Goal: Task Accomplishment & Management: Manage account settings

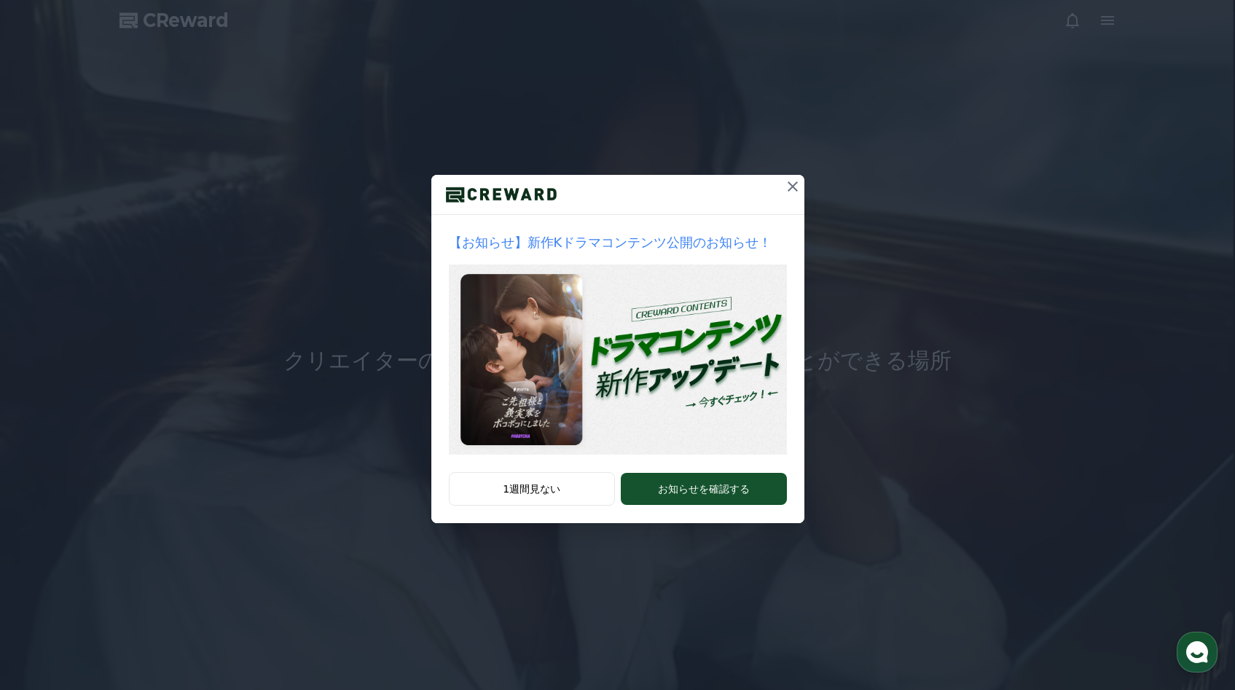
click at [793, 190] on icon at bounding box center [792, 186] width 17 height 17
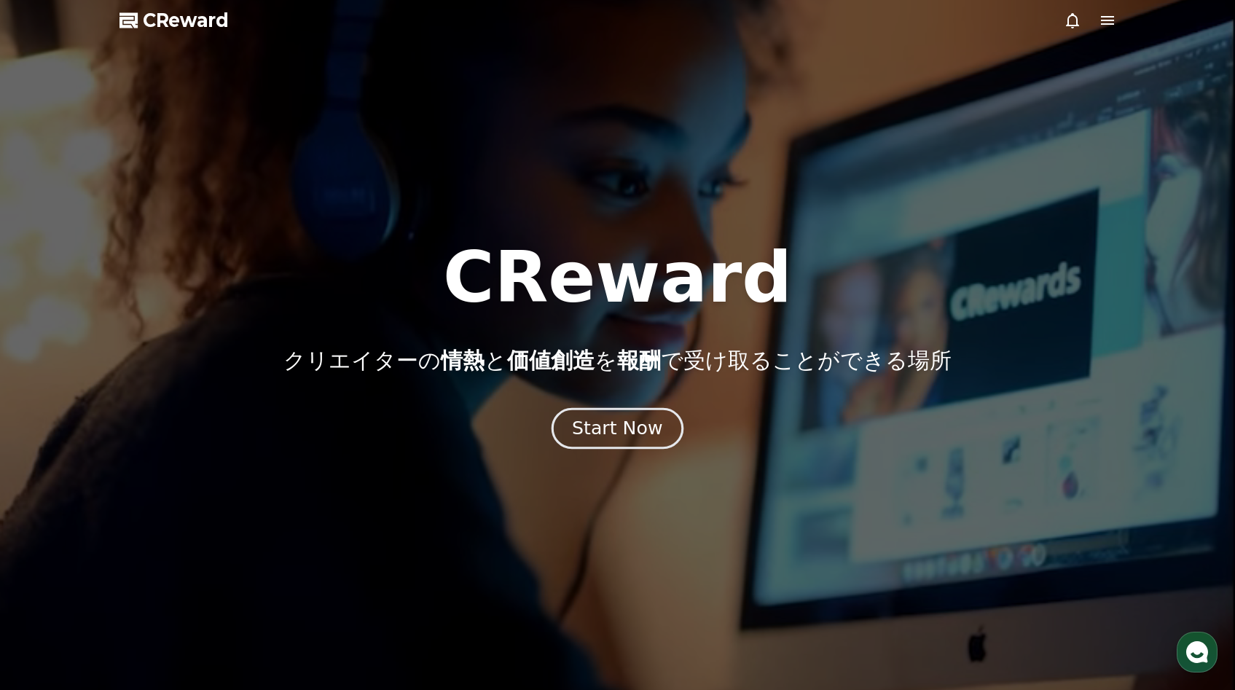
click at [651, 430] on div "Start Now" at bounding box center [617, 428] width 90 height 25
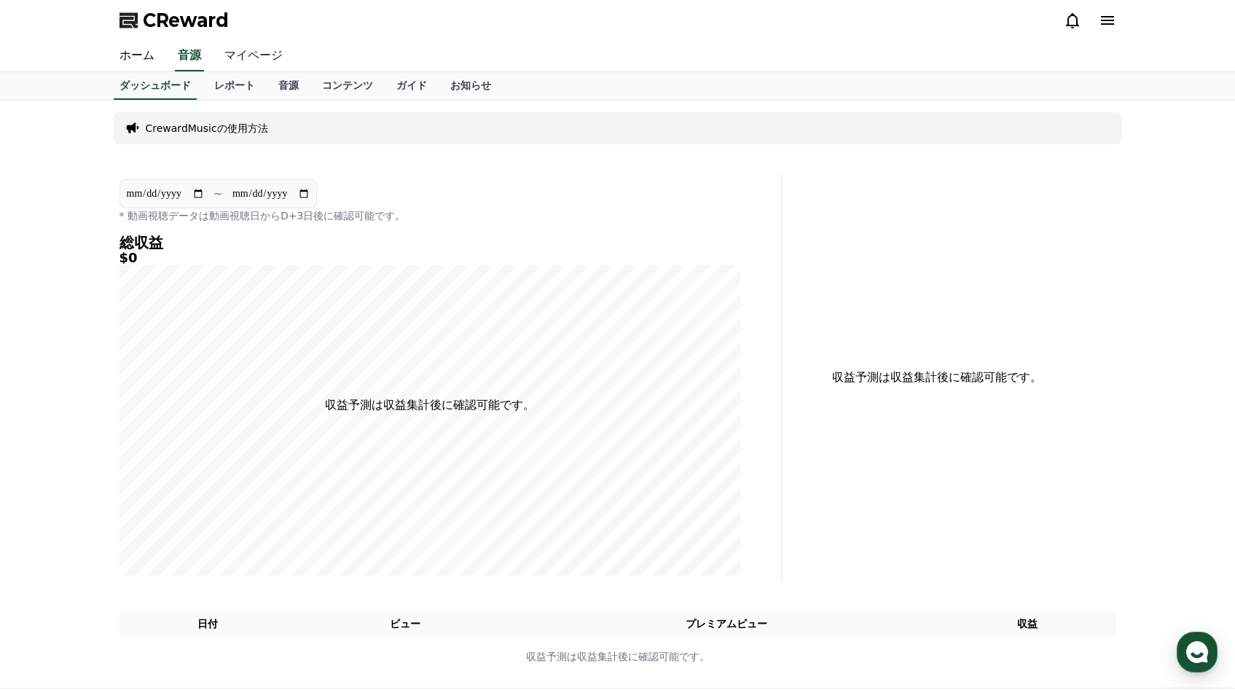
click at [248, 58] on link "マイページ" at bounding box center [254, 56] width 82 height 31
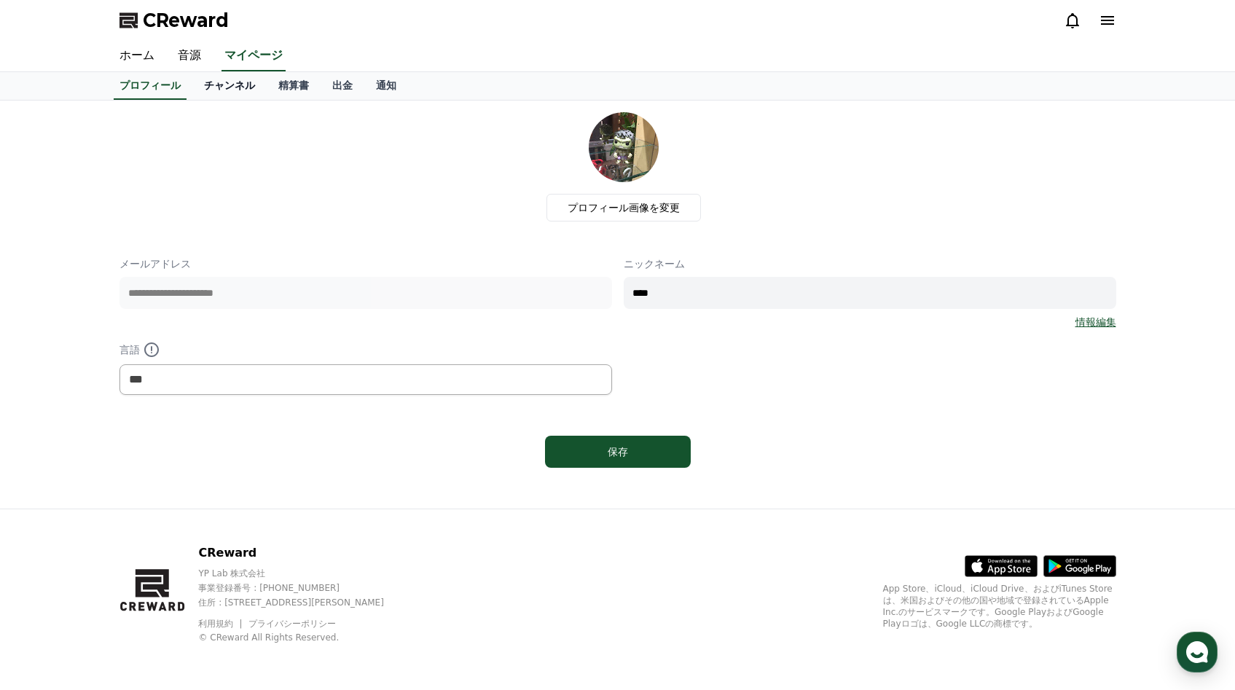
click at [235, 89] on link "チャンネル" at bounding box center [229, 86] width 74 height 28
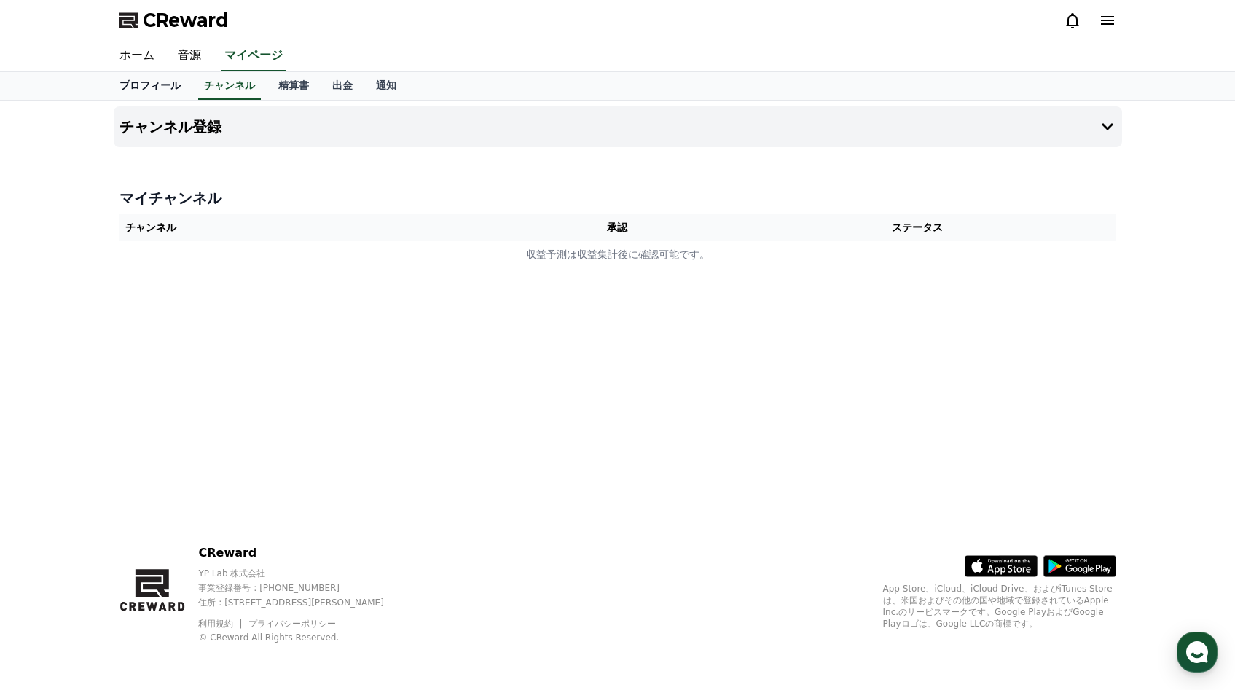
click at [173, 85] on link "プロフィール" at bounding box center [150, 86] width 85 height 28
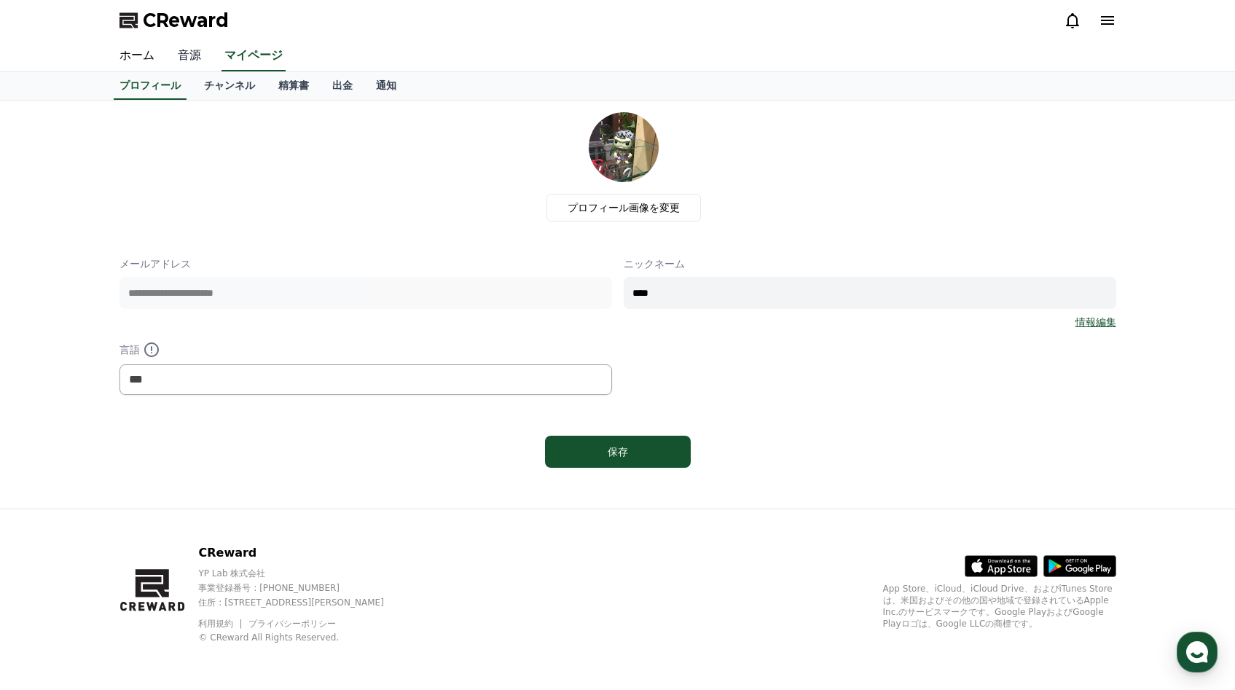
click at [186, 61] on link "音源" at bounding box center [189, 56] width 47 height 31
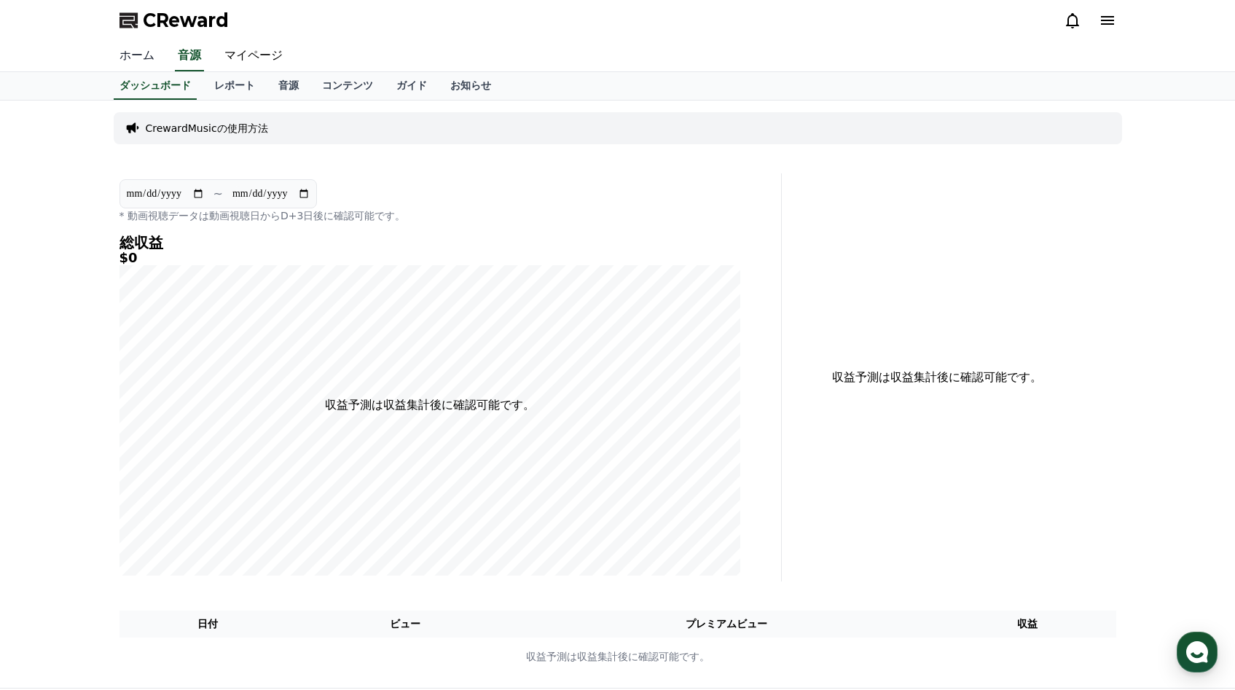
click at [146, 56] on link "ホーム" at bounding box center [137, 56] width 58 height 31
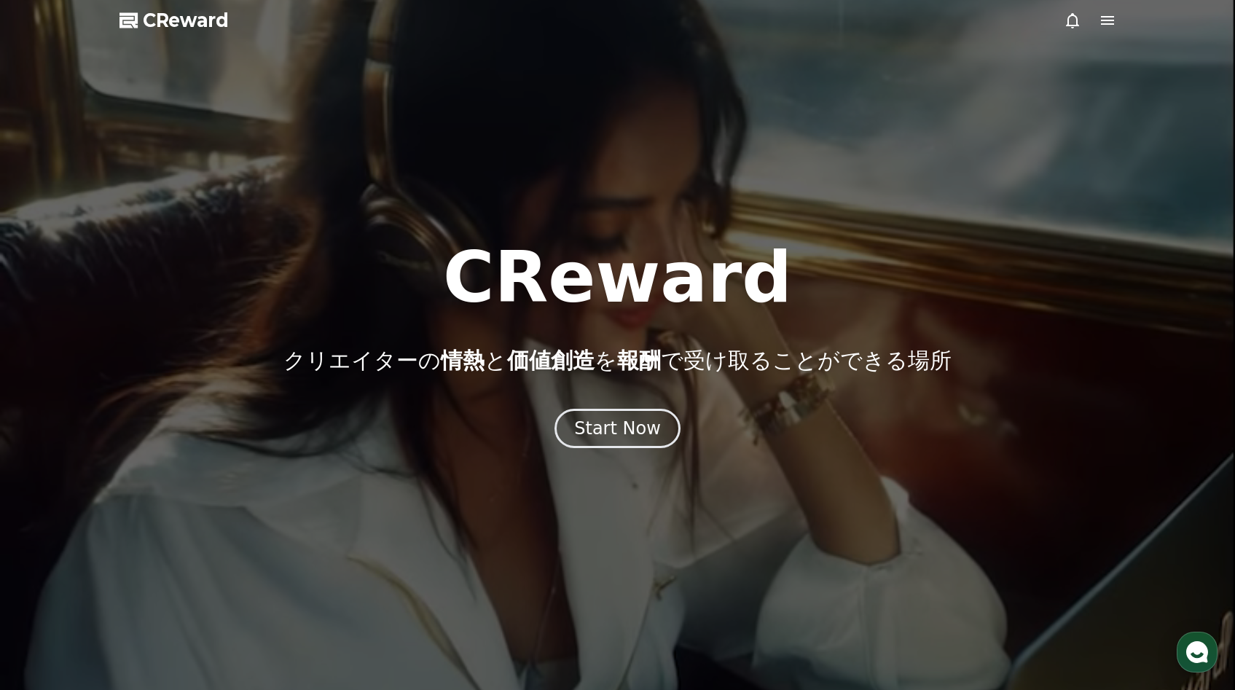
click at [1103, 23] on icon at bounding box center [1107, 20] width 17 height 17
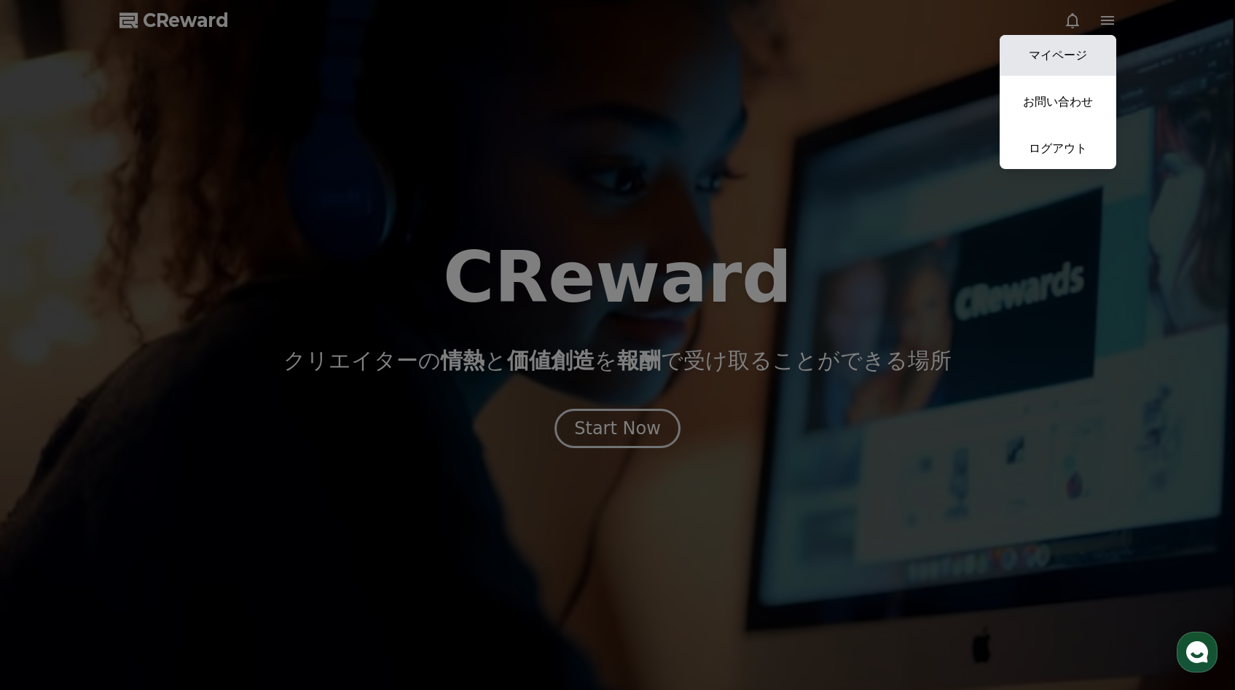
click at [1091, 52] on link "マイページ" at bounding box center [1057, 55] width 117 height 41
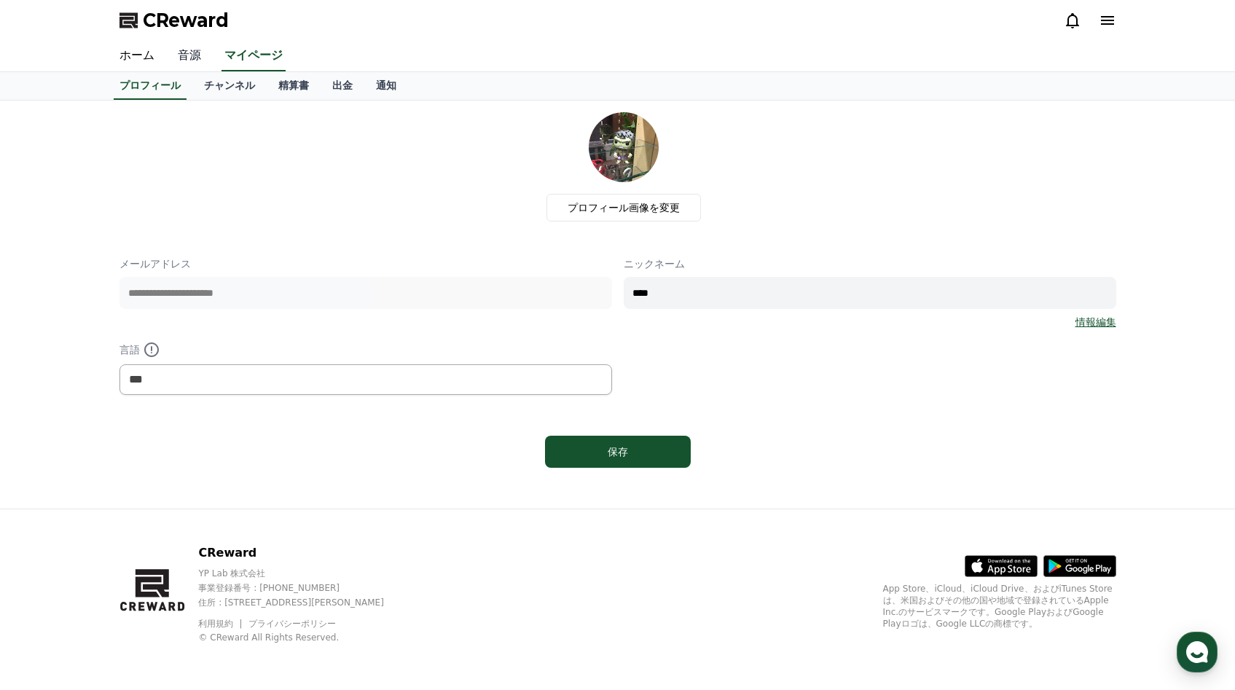
click at [197, 58] on link "音源" at bounding box center [189, 56] width 47 height 31
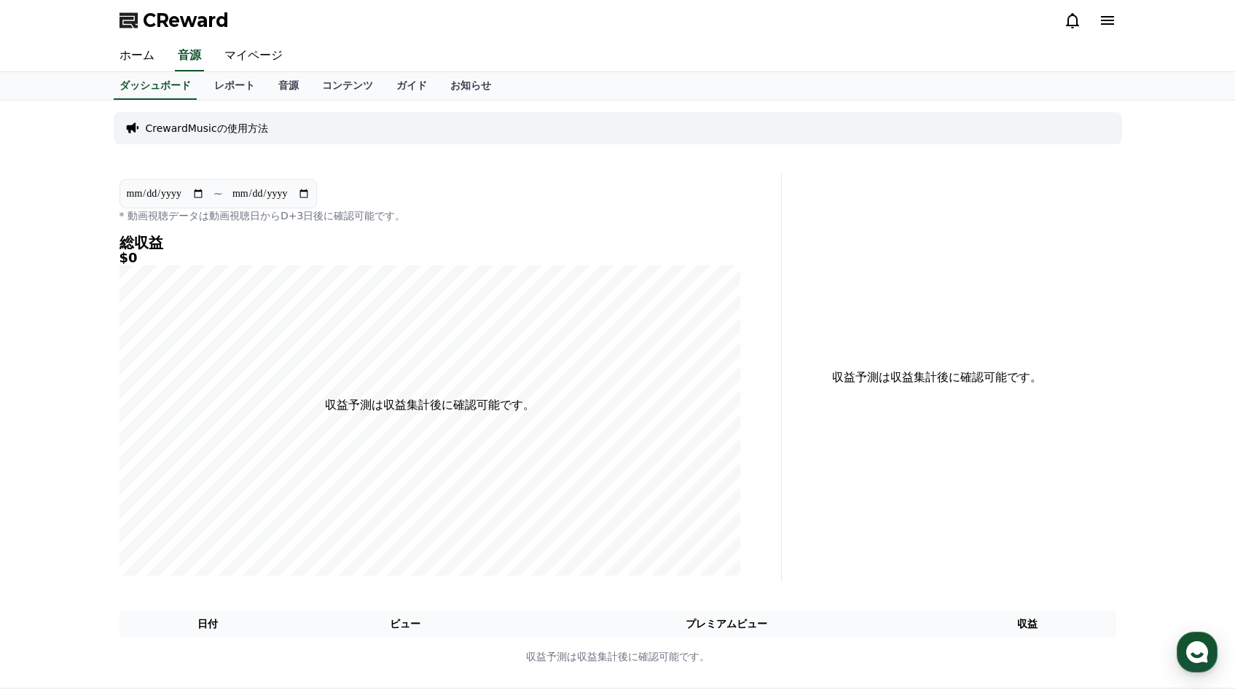
click at [195, 130] on p "CrewardMusicの使用方法" at bounding box center [207, 128] width 122 height 15
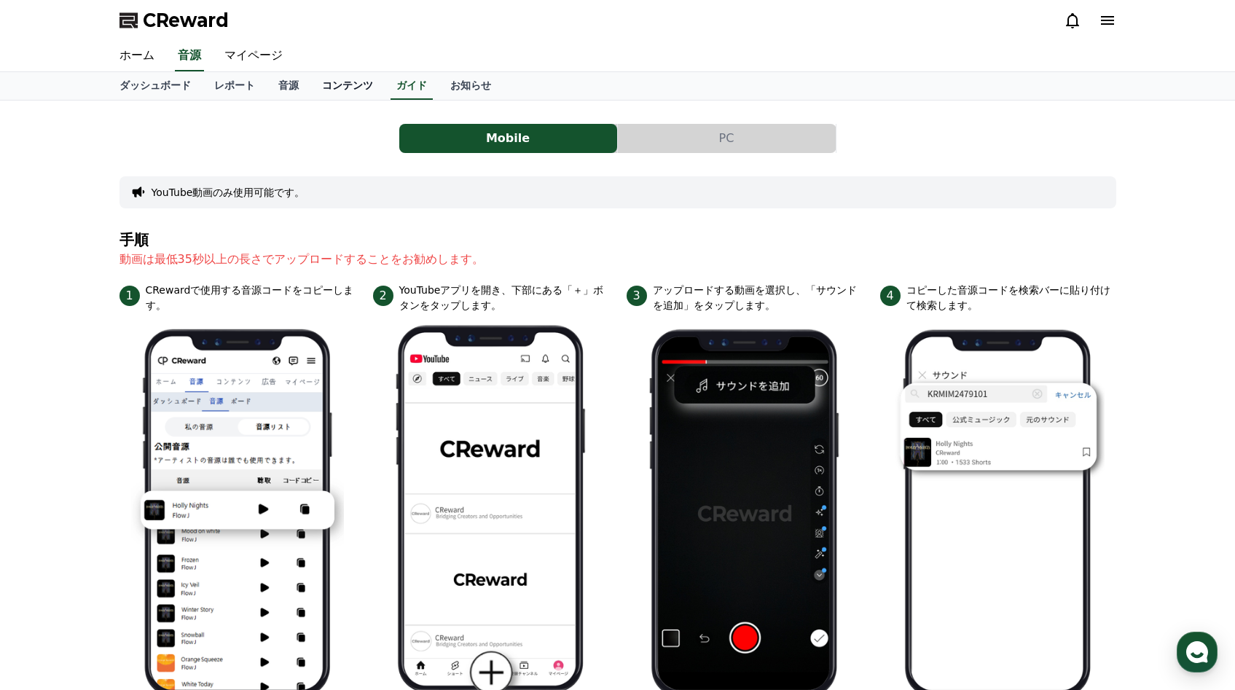
click at [333, 87] on link "コンテンツ" at bounding box center [347, 86] width 74 height 28
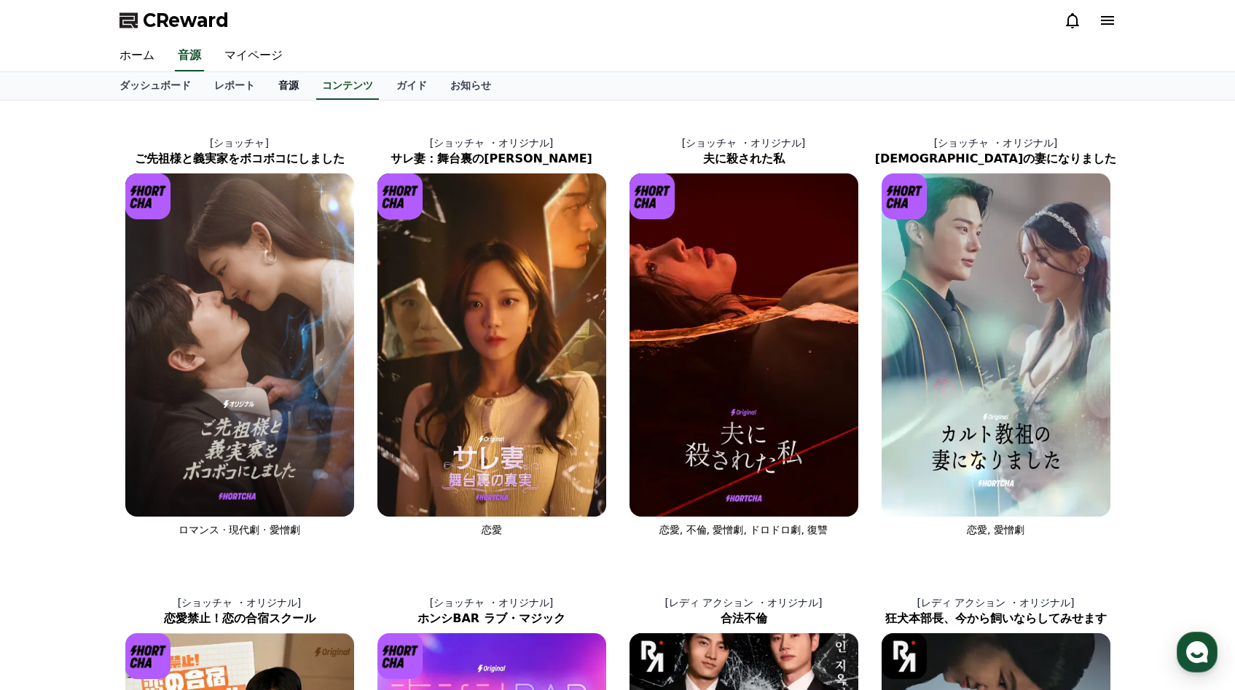
click at [280, 87] on link "音源" at bounding box center [289, 86] width 44 height 28
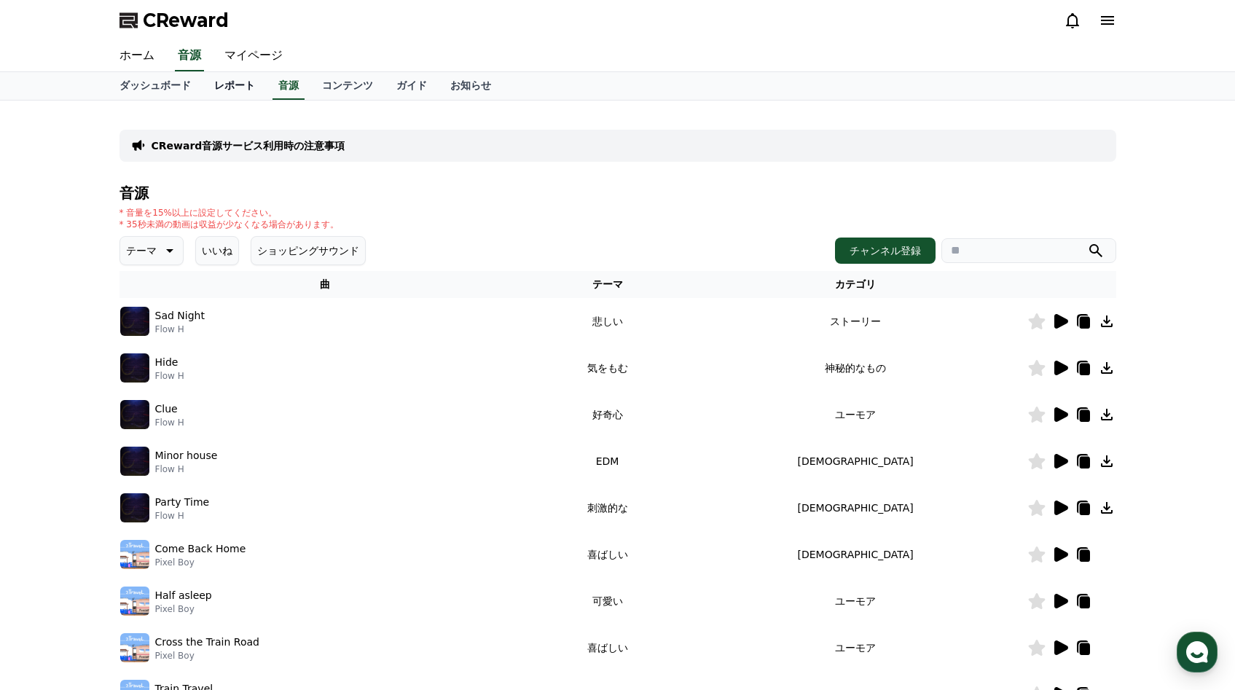
click at [241, 89] on link "レポート" at bounding box center [235, 86] width 64 height 28
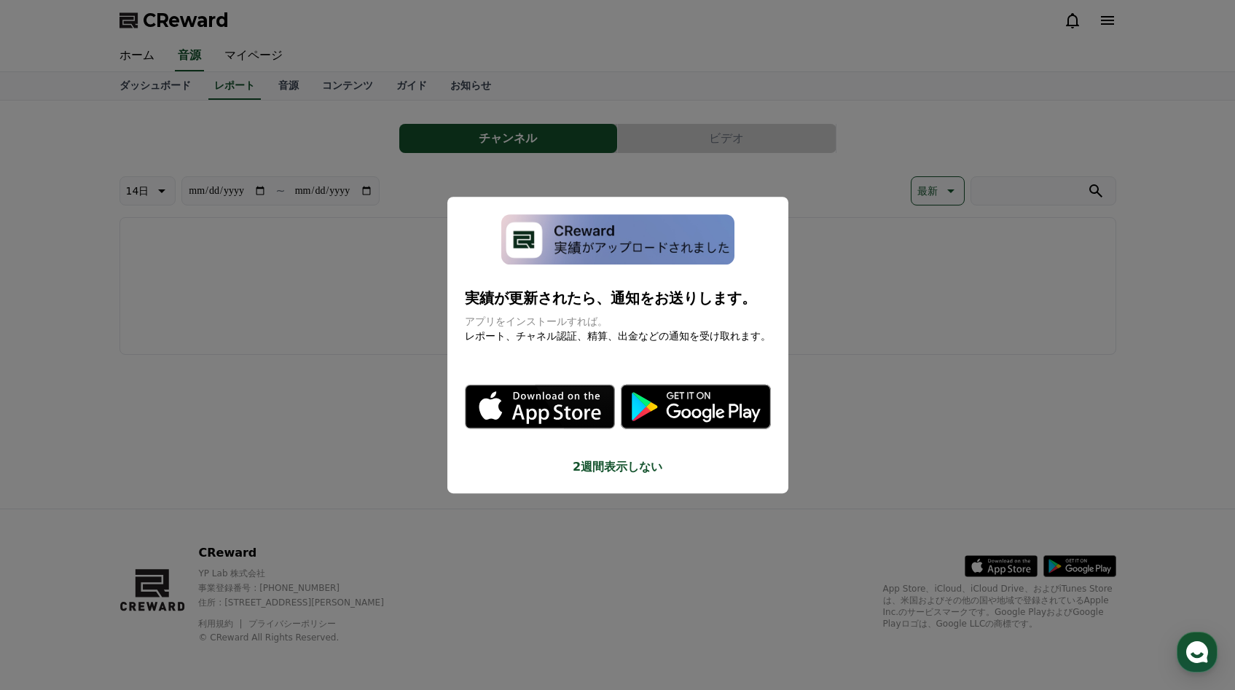
click at [832, 305] on button "close modal" at bounding box center [617, 345] width 1235 height 690
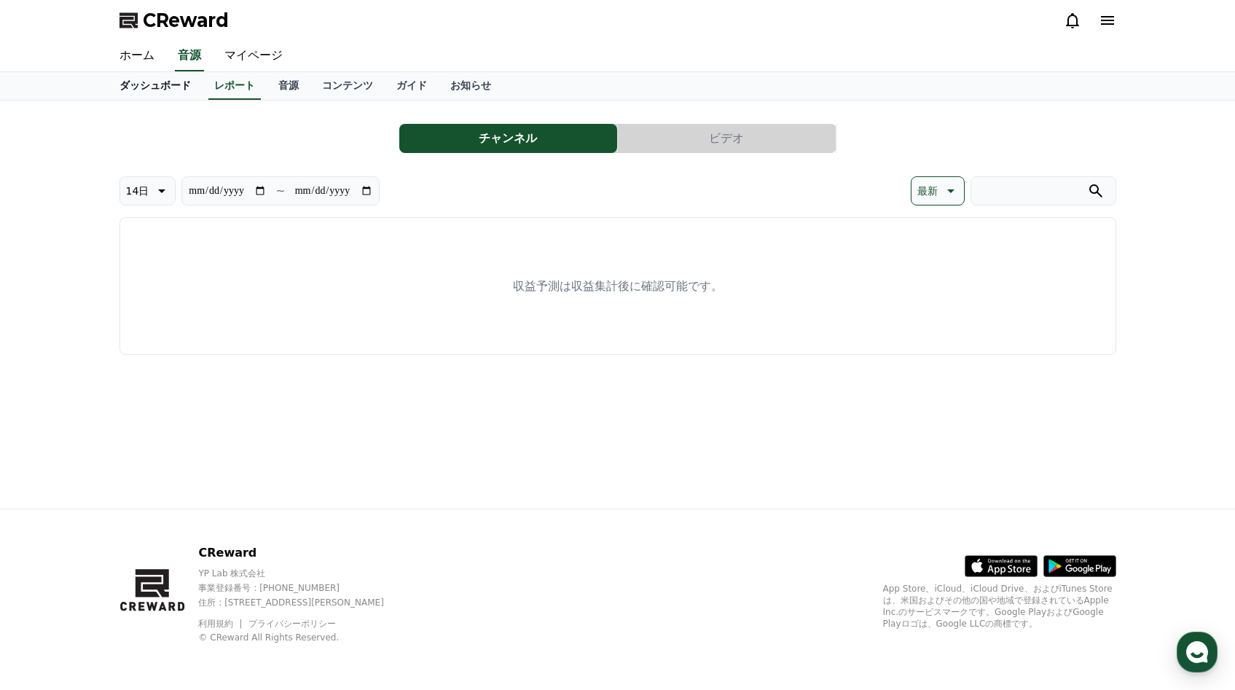
click at [157, 89] on link "ダッシュボード" at bounding box center [155, 86] width 95 height 28
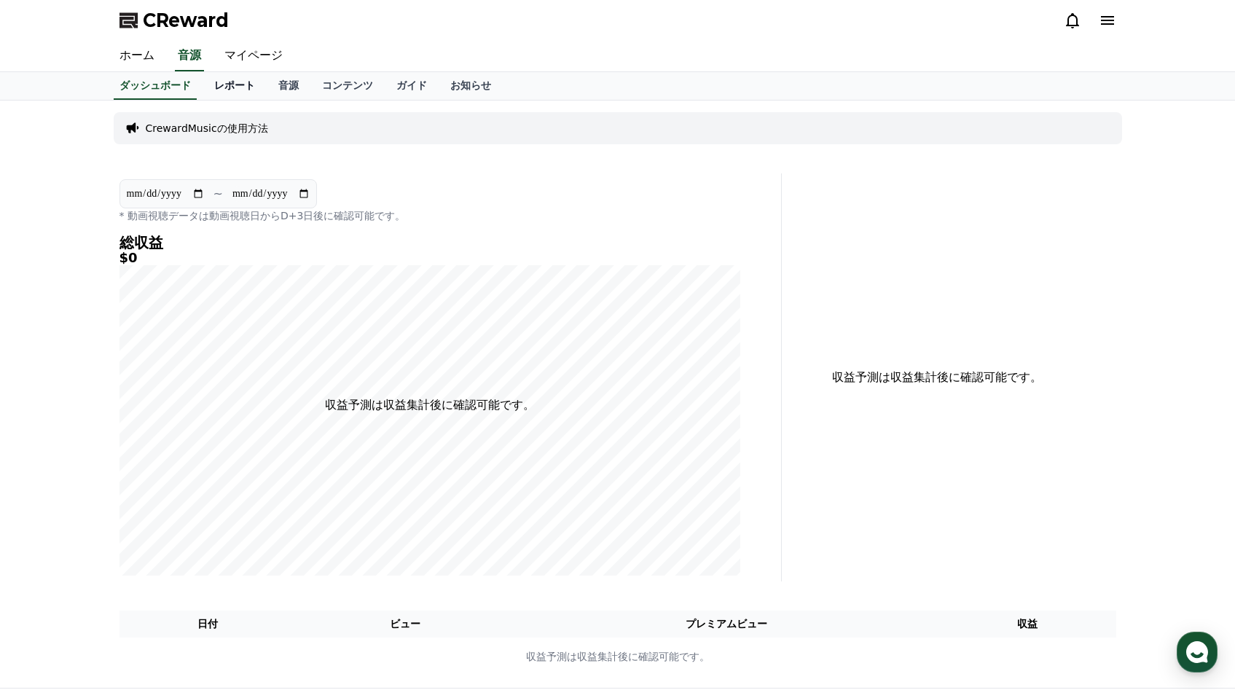
click at [239, 83] on link "レポート" at bounding box center [235, 86] width 64 height 28
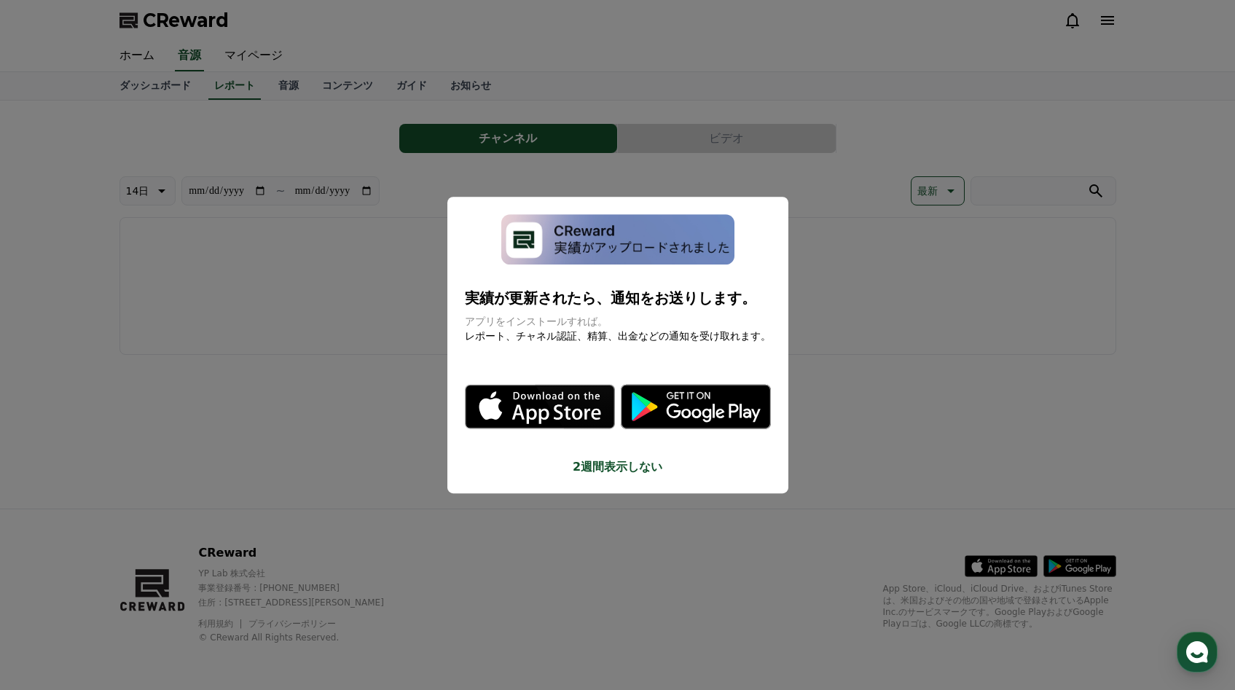
click at [861, 325] on button "close modal" at bounding box center [617, 345] width 1235 height 690
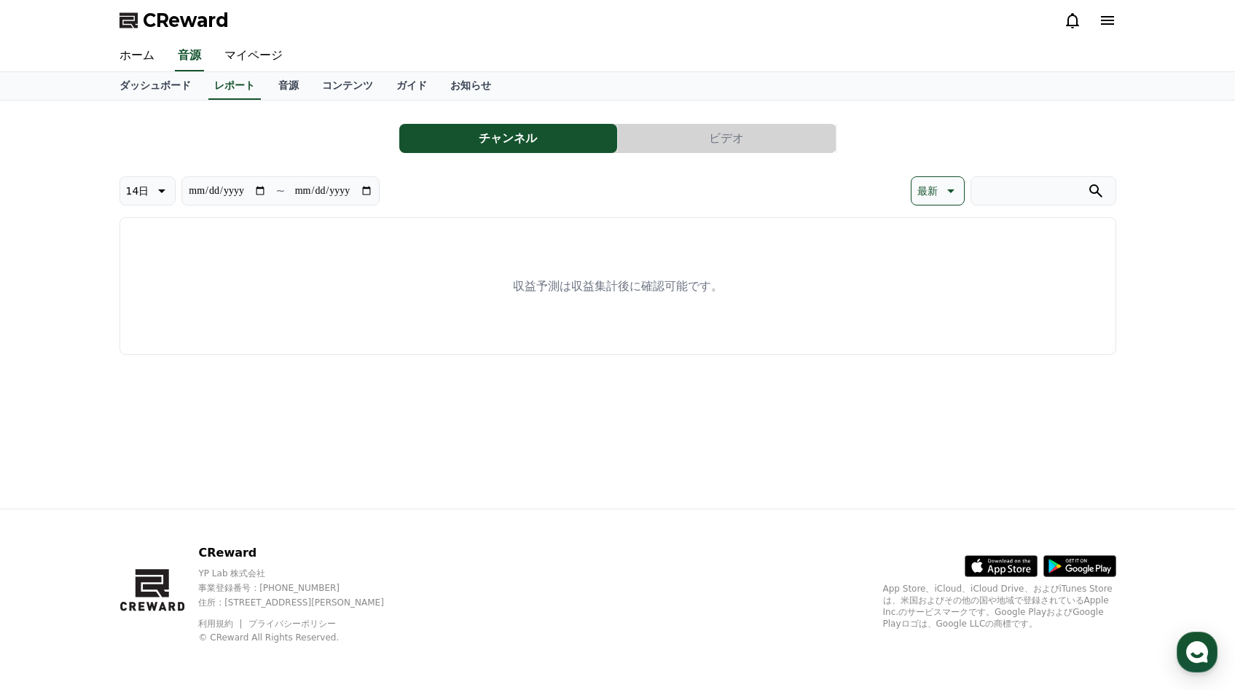
click at [710, 144] on button "ビデオ" at bounding box center [727, 138] width 218 height 29
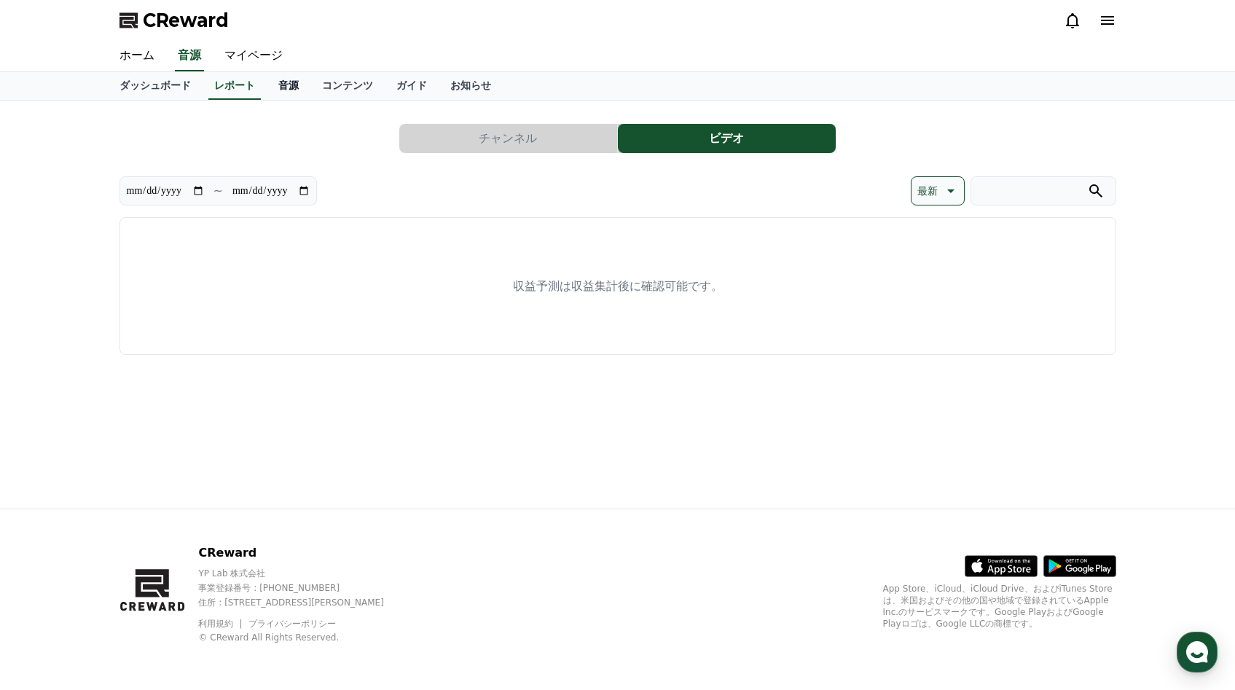
click at [293, 87] on link "音源" at bounding box center [289, 86] width 44 height 28
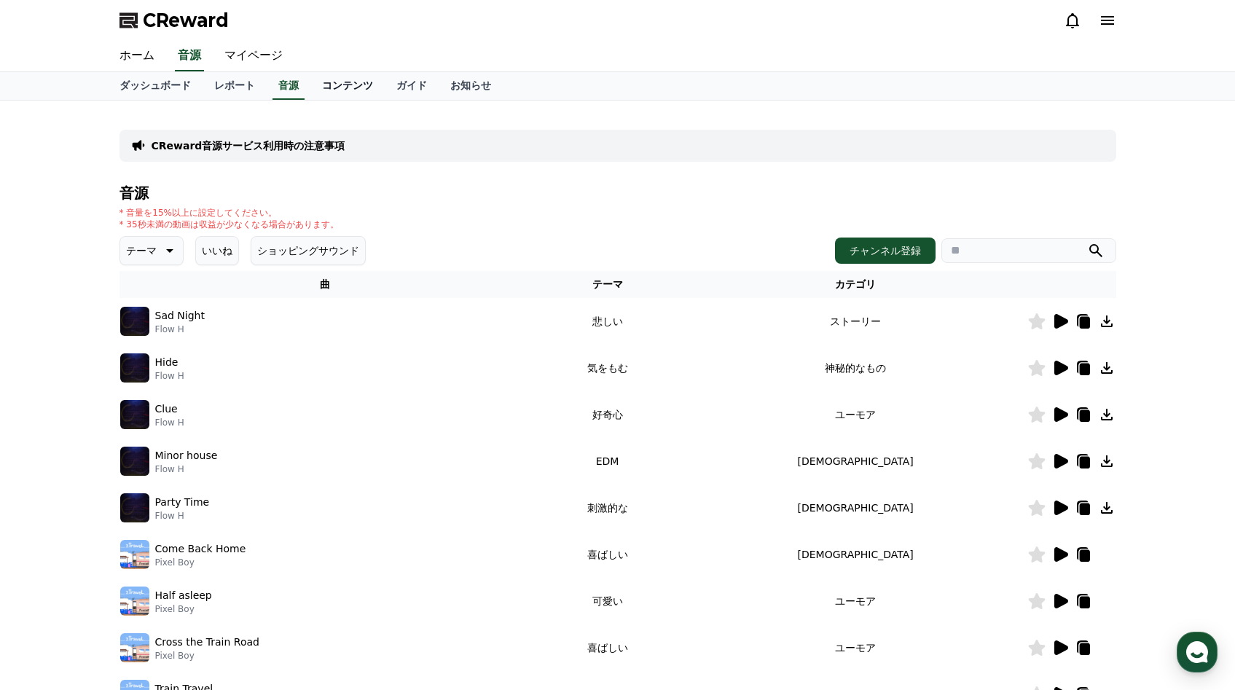
click at [349, 87] on link "コンテンツ" at bounding box center [347, 86] width 74 height 28
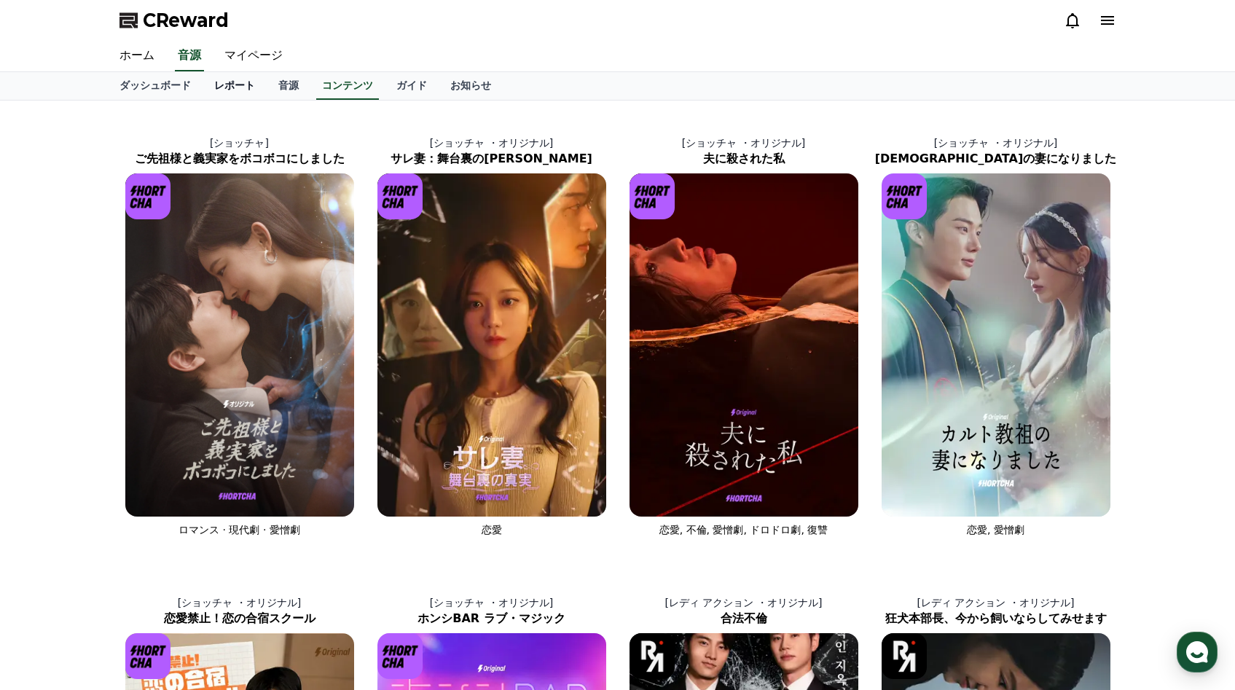
click at [234, 84] on link "レポート" at bounding box center [235, 86] width 64 height 28
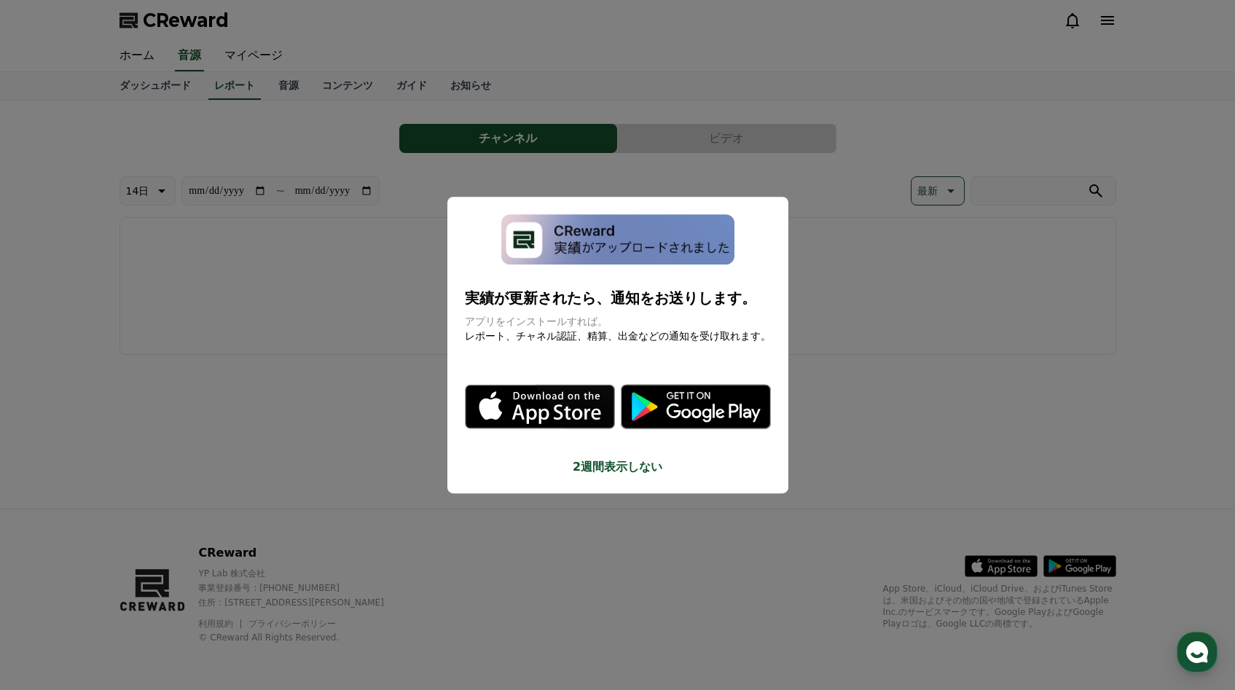
click at [787, 303] on div "実績が更新されたら、通知をお送りします。 アプリをインストールすれば。 レポート、チャネル認証、精算、出金などの通知を受け取れます。 .st0 { fill:…" at bounding box center [617, 345] width 341 height 297
click at [862, 280] on button "close modal" at bounding box center [617, 345] width 1235 height 690
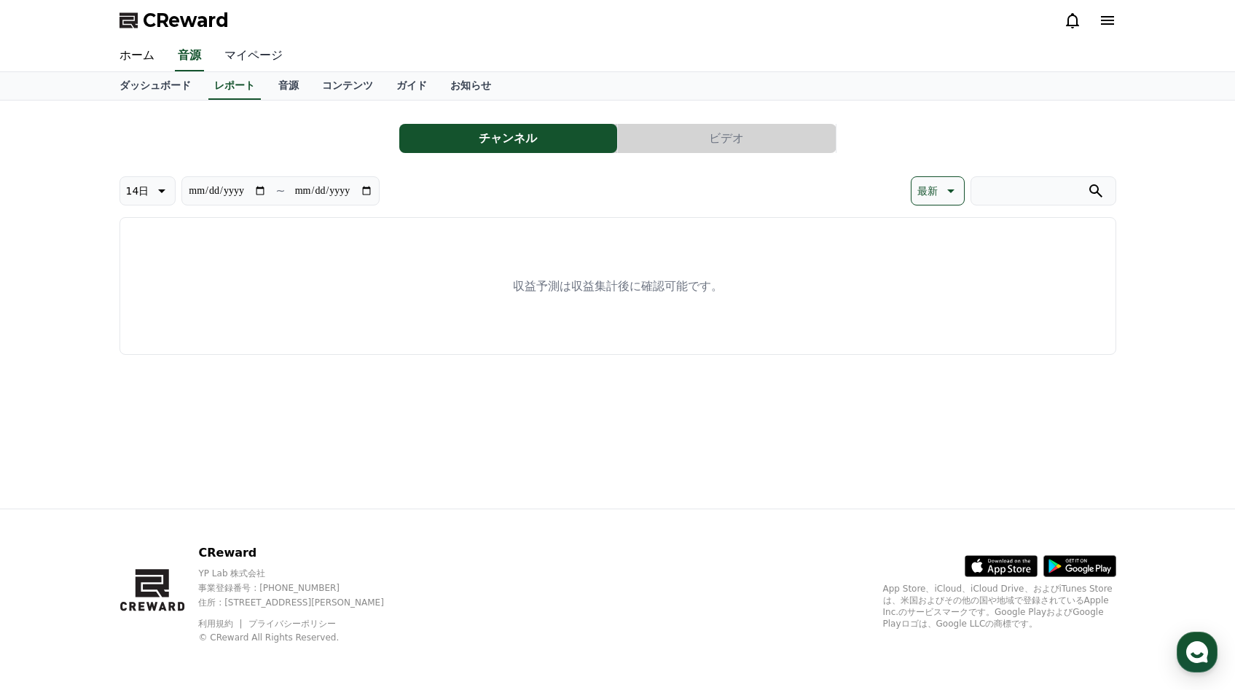
click at [251, 59] on link "マイページ" at bounding box center [254, 56] width 82 height 31
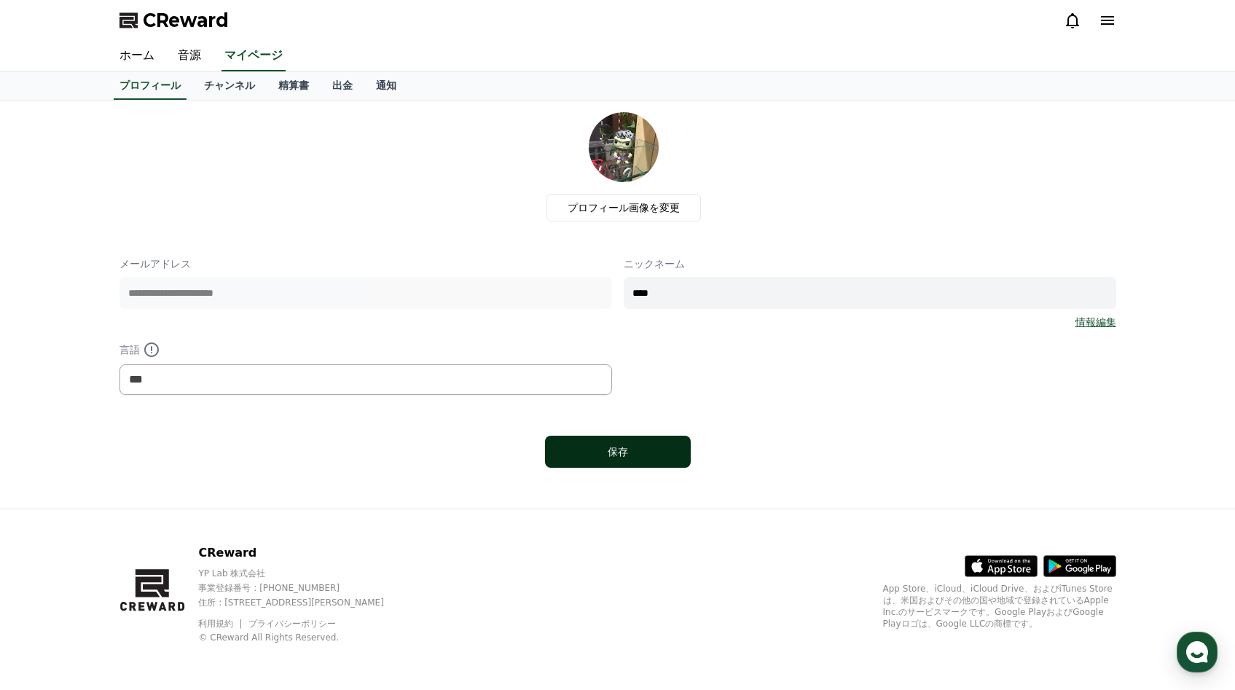
click at [577, 446] on div "保存" at bounding box center [617, 451] width 87 height 15
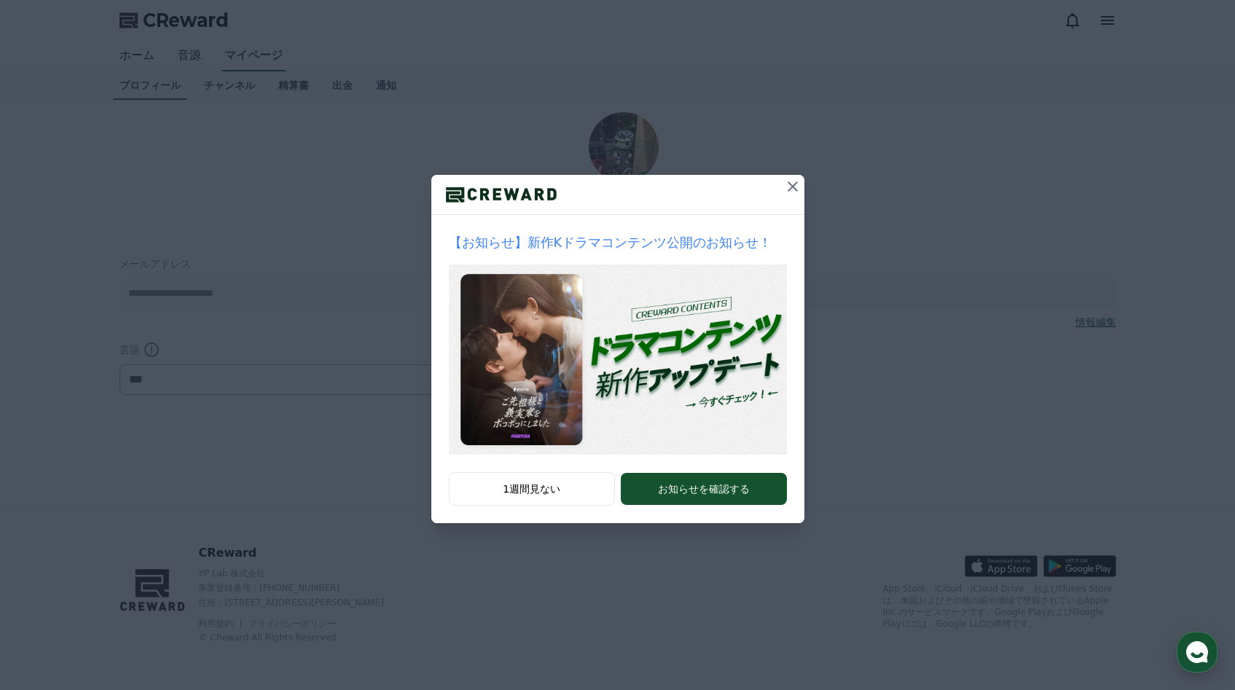
click at [784, 186] on icon at bounding box center [792, 186] width 17 height 17
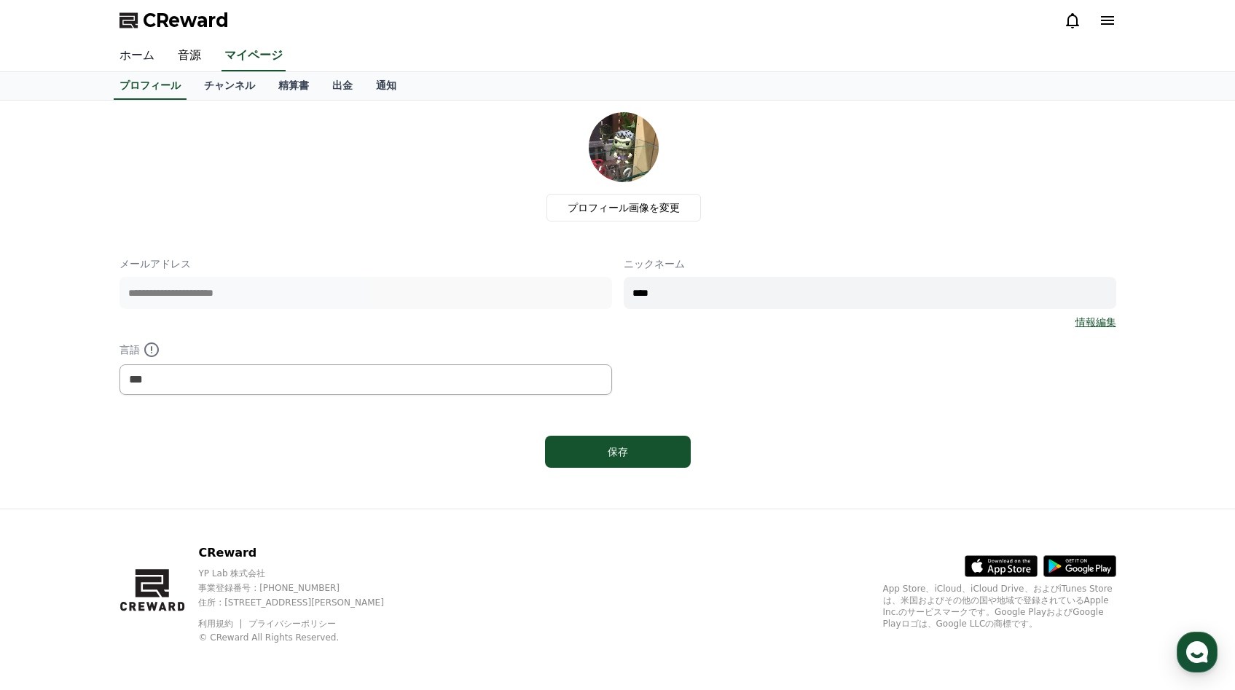
click at [138, 55] on link "ホーム" at bounding box center [137, 56] width 58 height 31
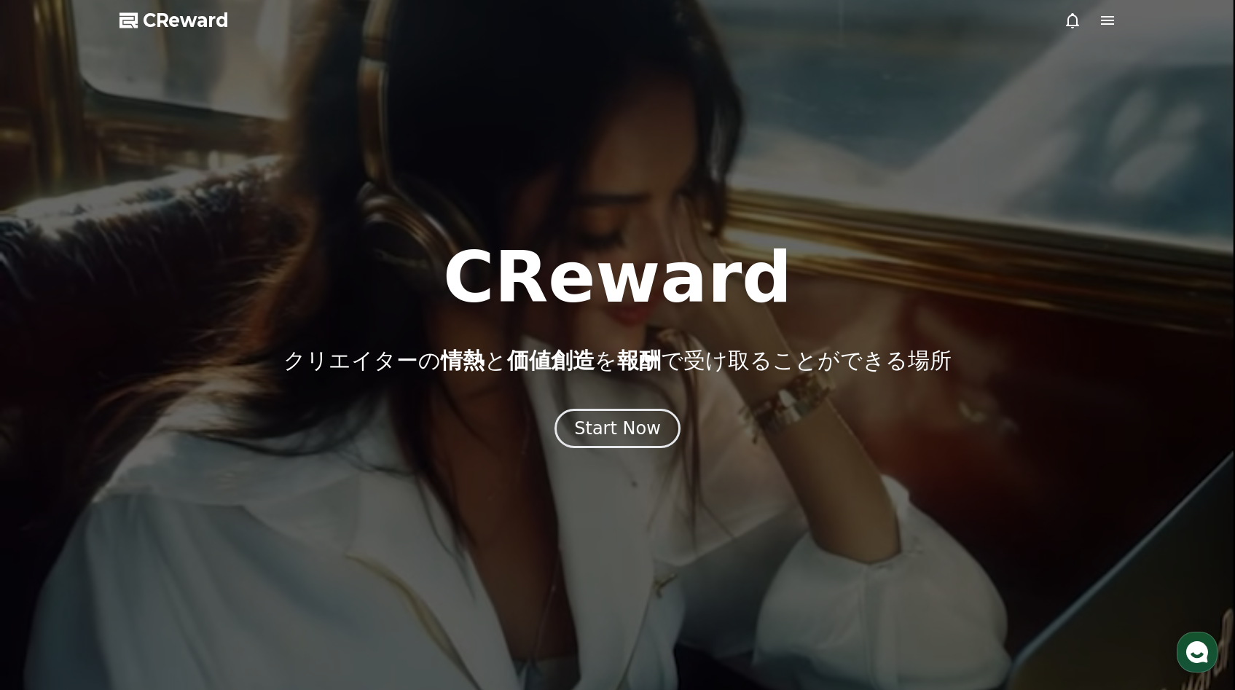
click at [194, 25] on span "CReward" at bounding box center [186, 20] width 86 height 23
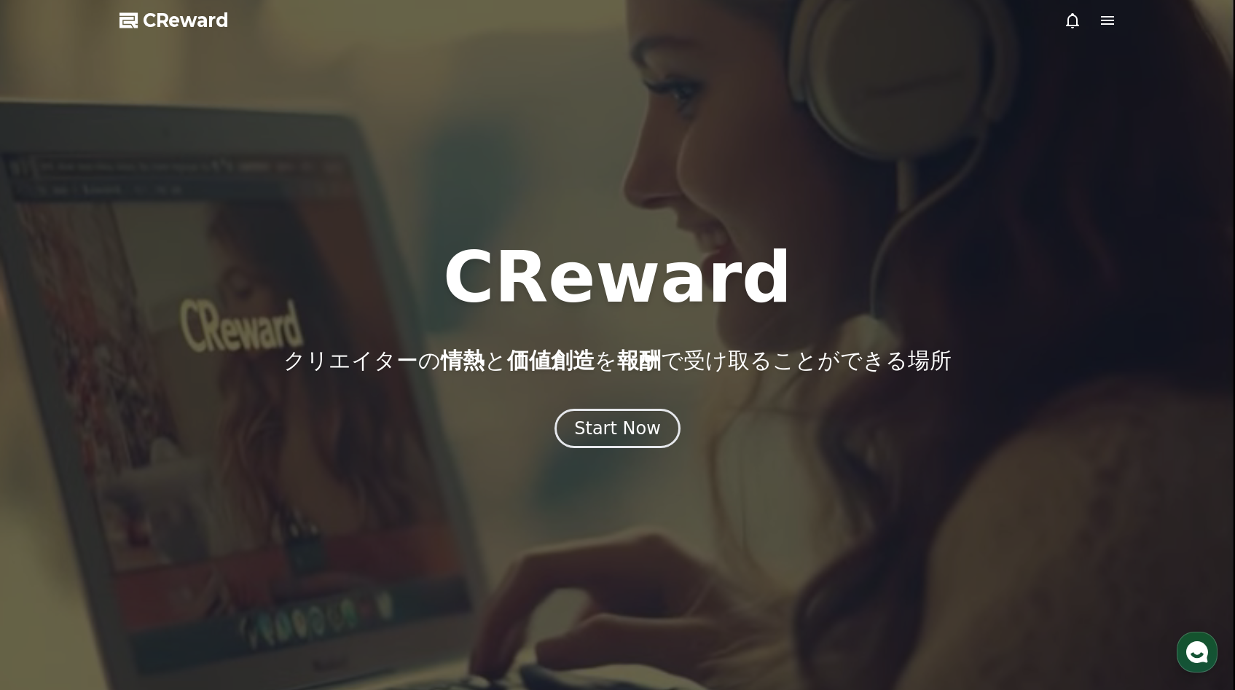
click at [200, 21] on span "CReward" at bounding box center [186, 20] width 86 height 23
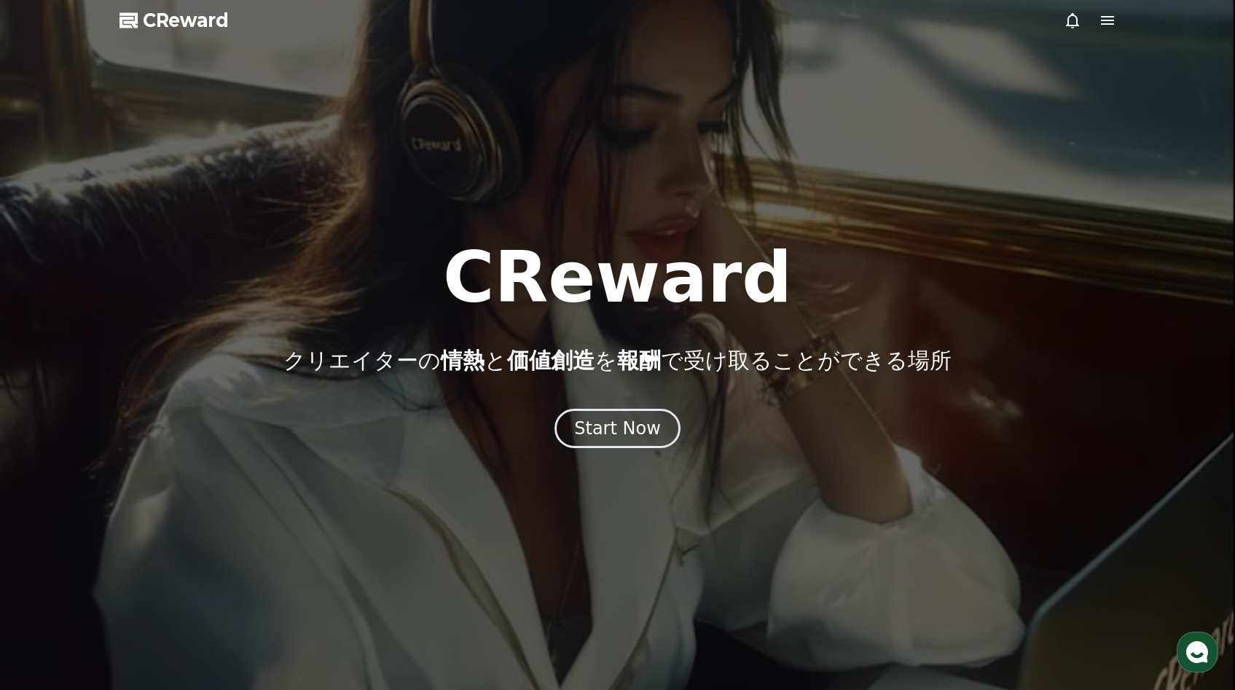
click at [1110, 22] on icon at bounding box center [1107, 20] width 17 height 17
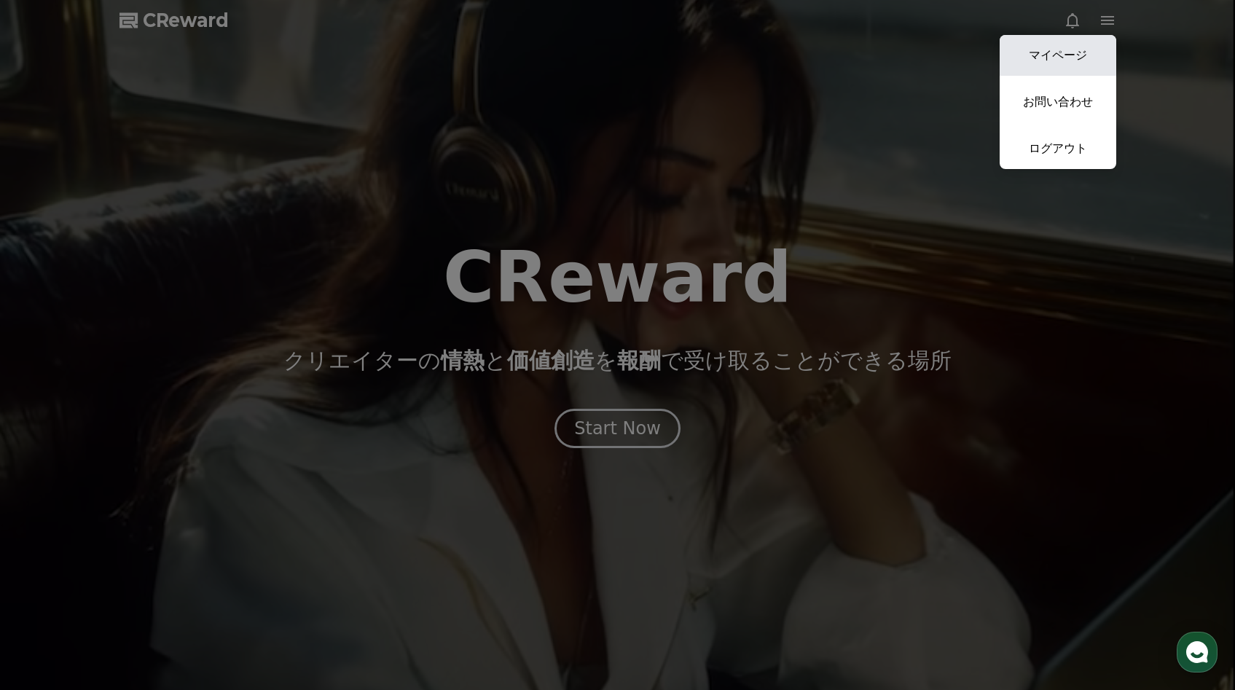
click at [1078, 57] on link "マイページ" at bounding box center [1057, 55] width 117 height 41
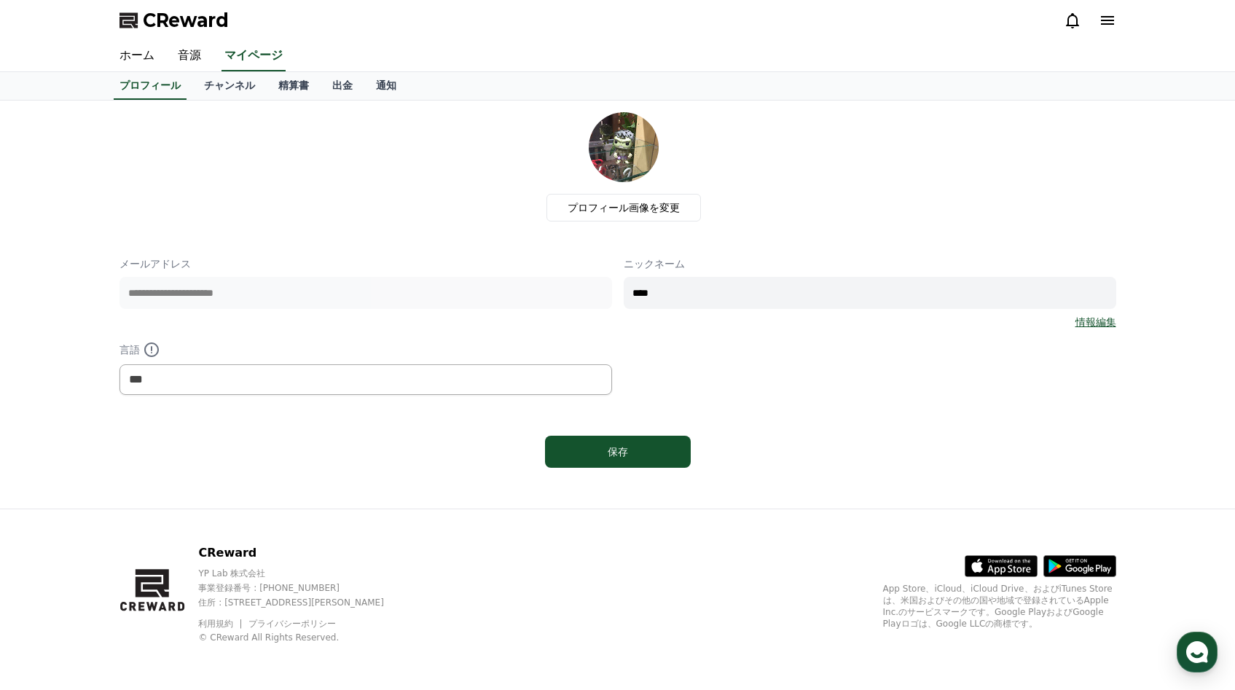
click at [1105, 23] on icon at bounding box center [1107, 20] width 17 height 17
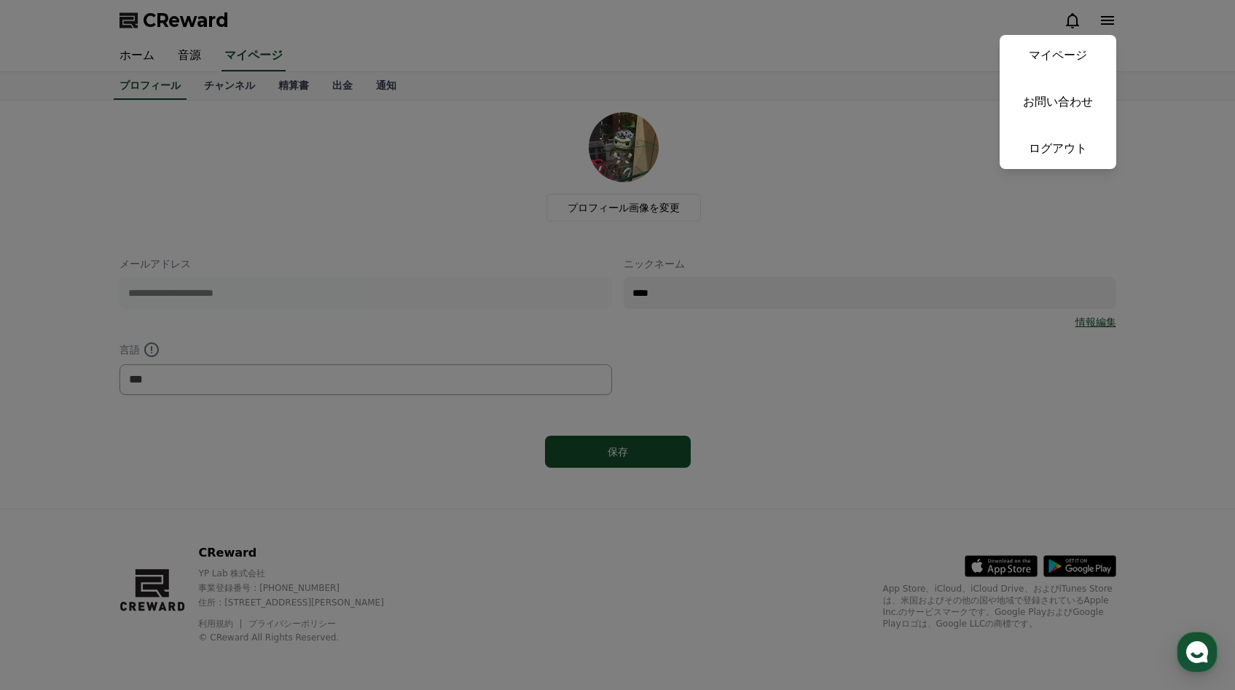
click at [774, 48] on button "close" at bounding box center [617, 345] width 1235 height 690
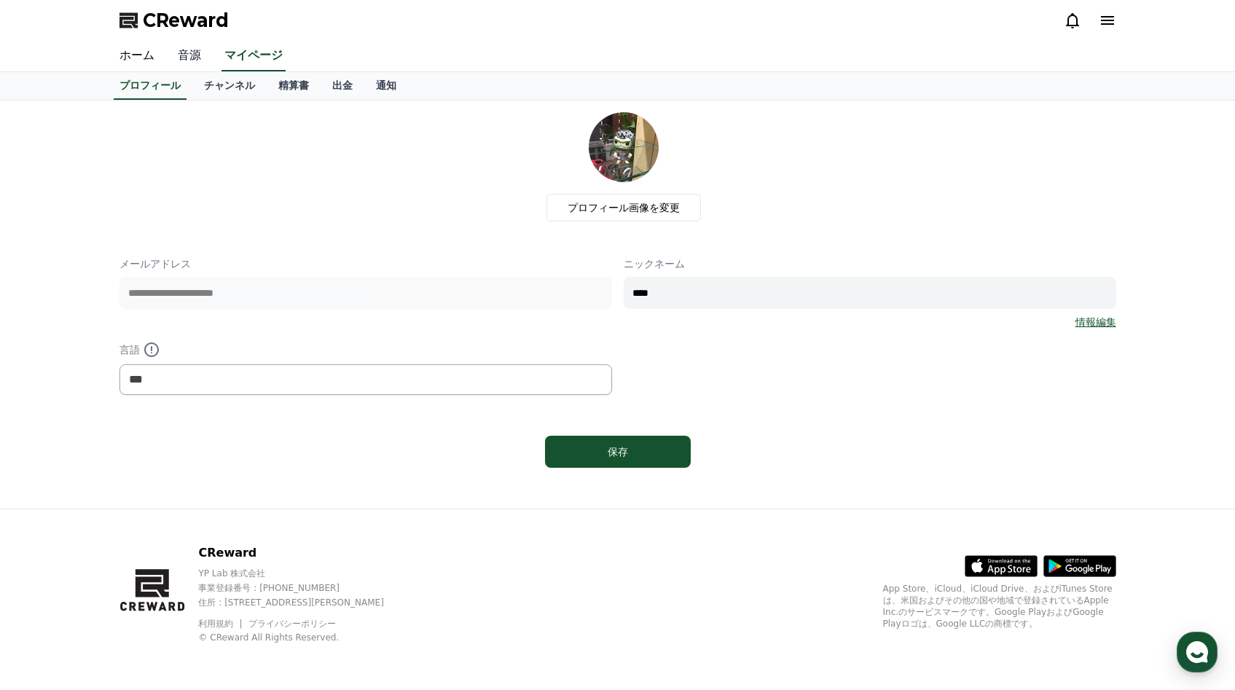
click at [186, 60] on link "音源" at bounding box center [189, 56] width 47 height 31
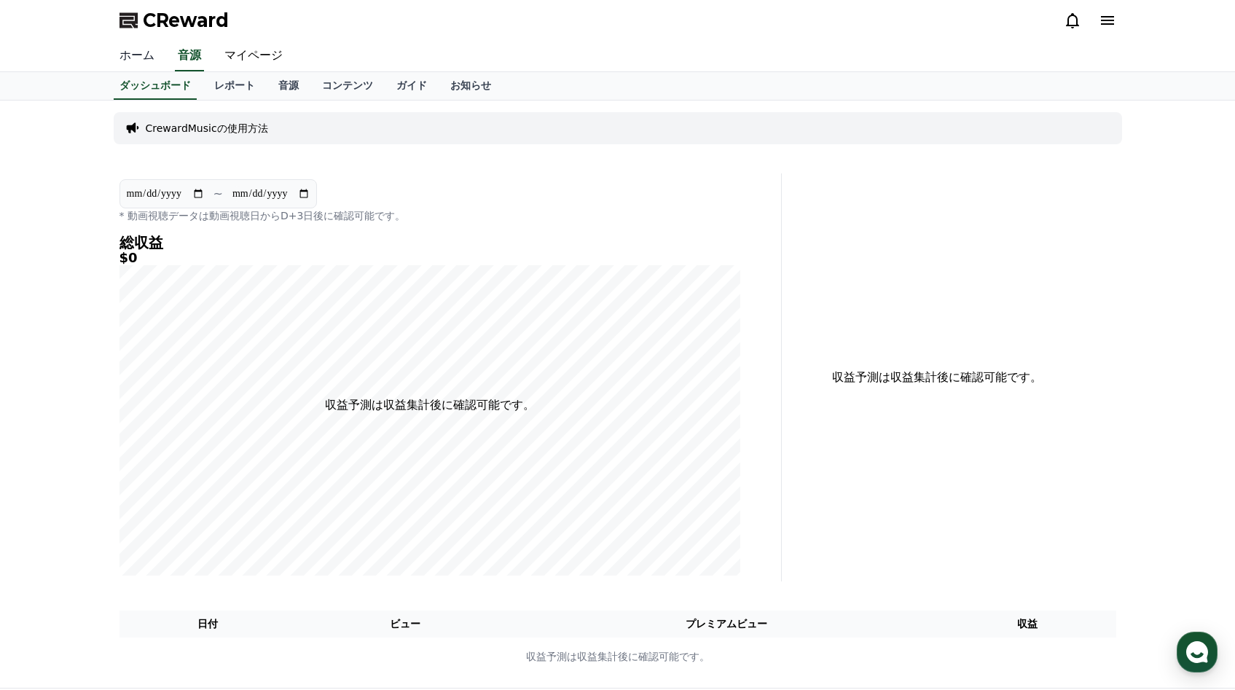
click at [153, 61] on link "ホーム" at bounding box center [137, 56] width 58 height 31
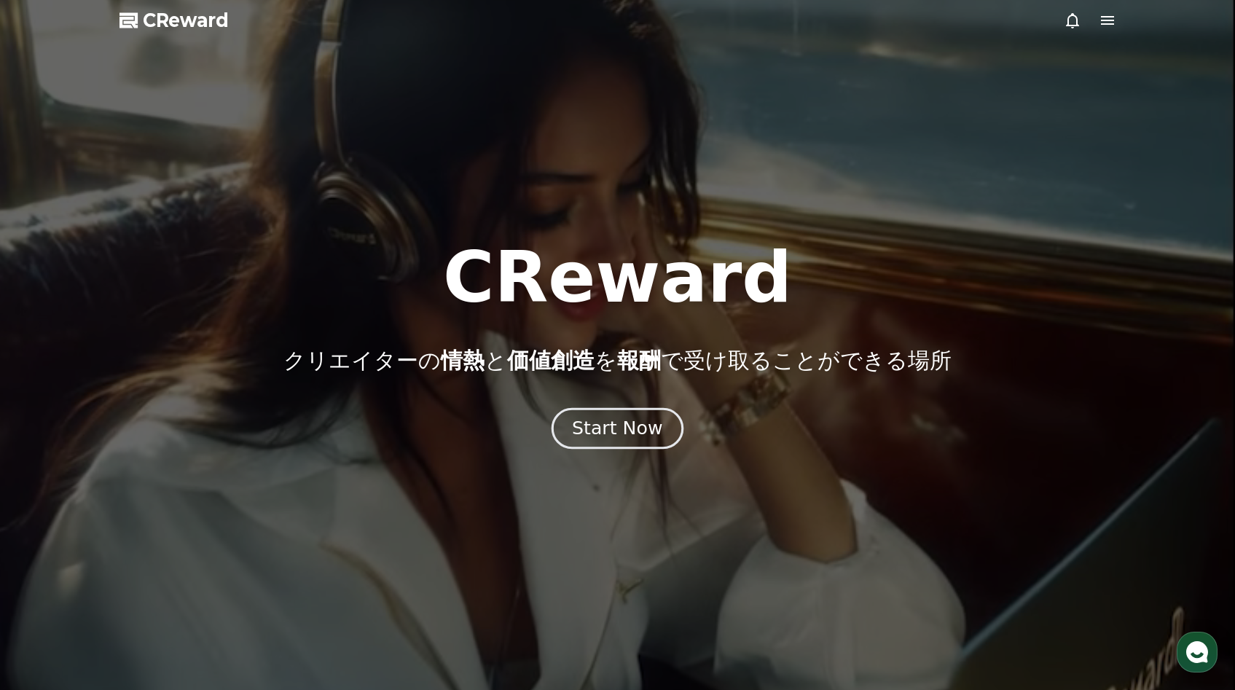
drag, startPoint x: 615, startPoint y: 423, endPoint x: 612, endPoint y: 416, distance: 7.8
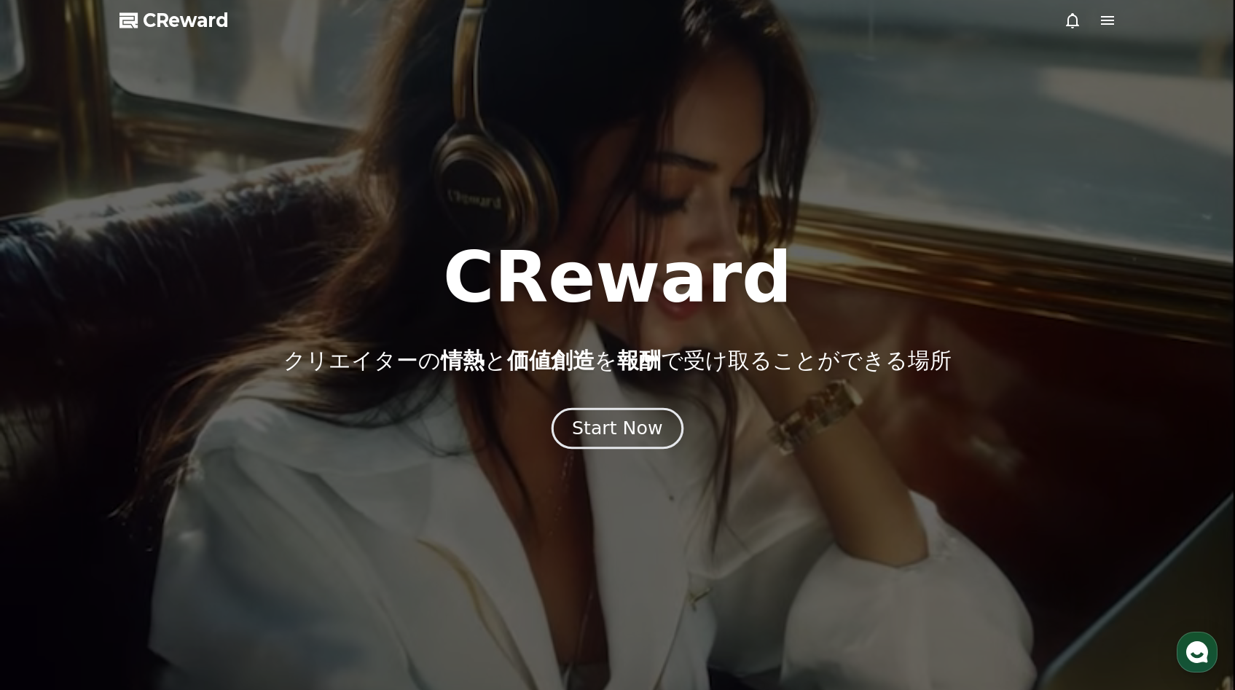
click at [615, 423] on div "Start Now" at bounding box center [617, 428] width 90 height 25
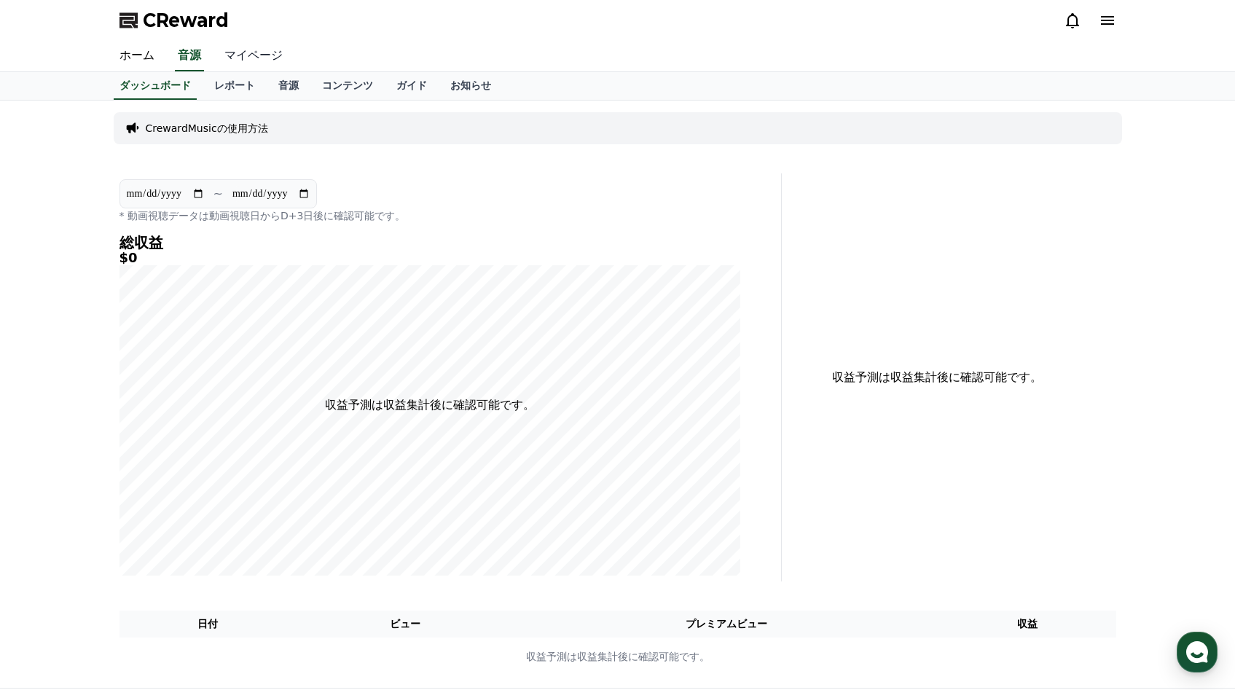
click at [262, 48] on link "マイページ" at bounding box center [254, 56] width 82 height 31
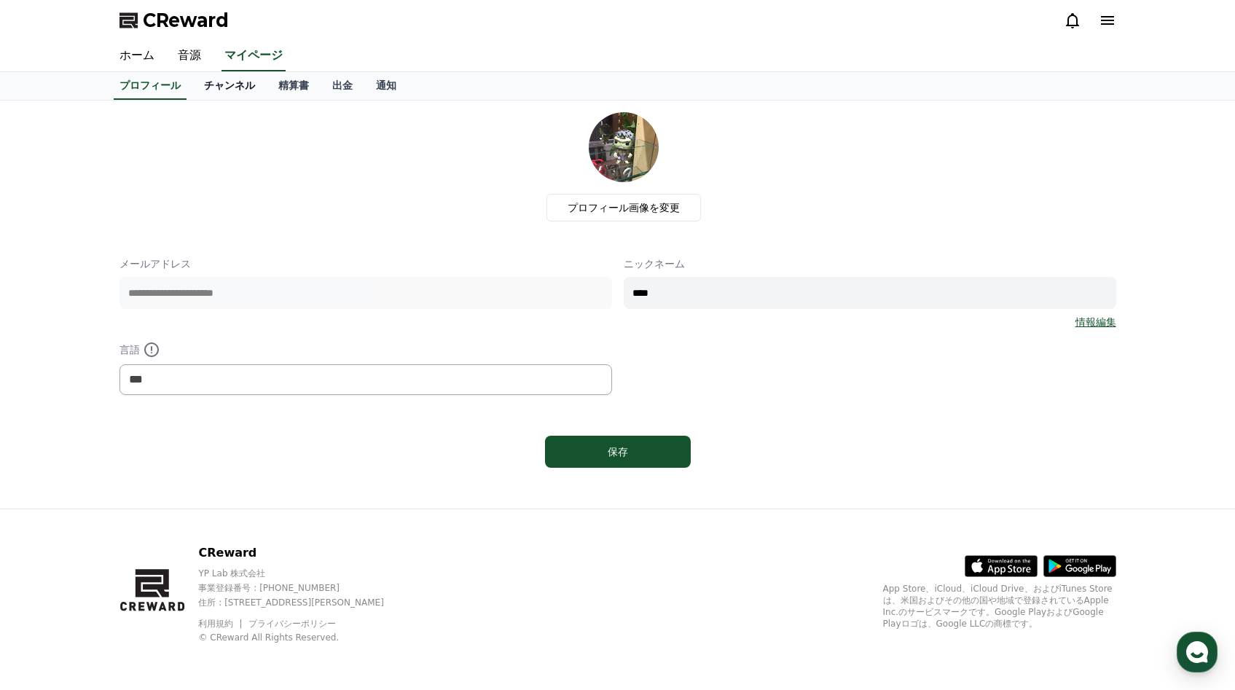
click at [236, 85] on link "チャンネル" at bounding box center [229, 86] width 74 height 28
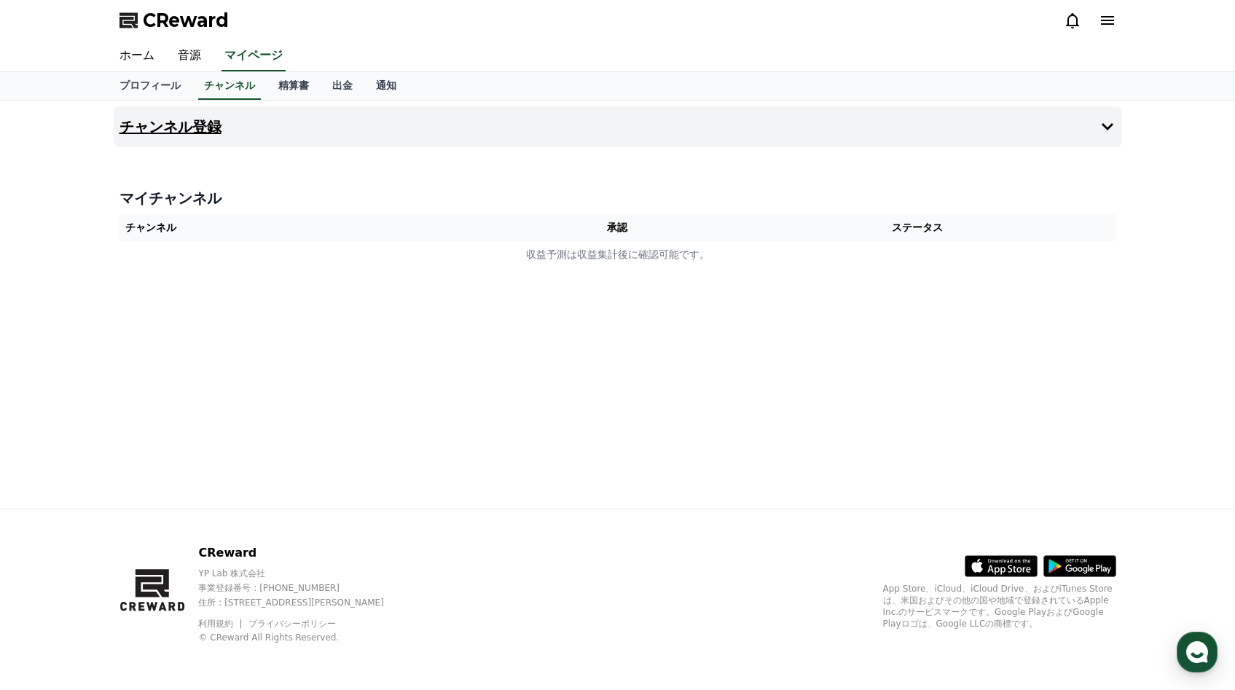
click at [1109, 120] on icon at bounding box center [1107, 126] width 17 height 17
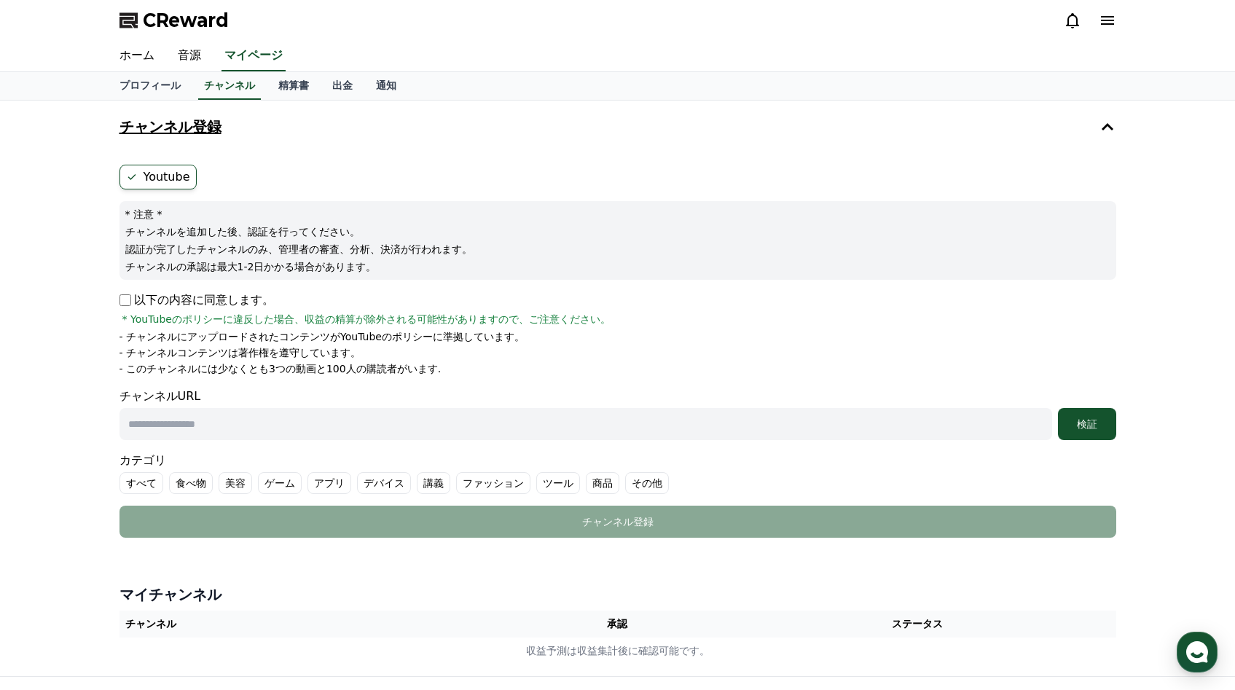
click at [135, 178] on icon at bounding box center [132, 177] width 12 height 12
click at [184, 179] on label "Youtube" at bounding box center [157, 177] width 77 height 25
click at [197, 59] on link "音源" at bounding box center [189, 56] width 47 height 31
